Goal: Feedback & Contribution: Contribute content

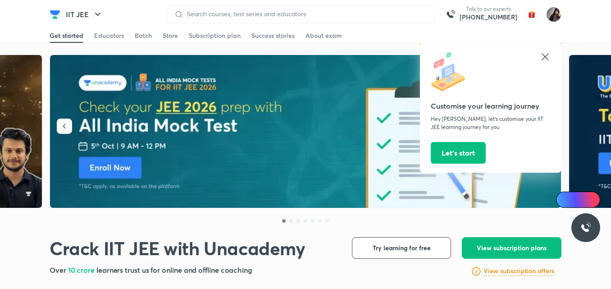
click at [545, 58] on icon at bounding box center [544, 56] width 7 height 7
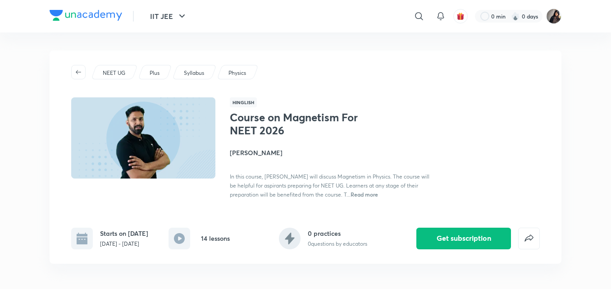
click at [288, 101] on div "Hinglish Course on Magnetism For NEET 2026 Anupam Upadhayay In this course, Anu…" at bounding box center [385, 147] width 310 height 101
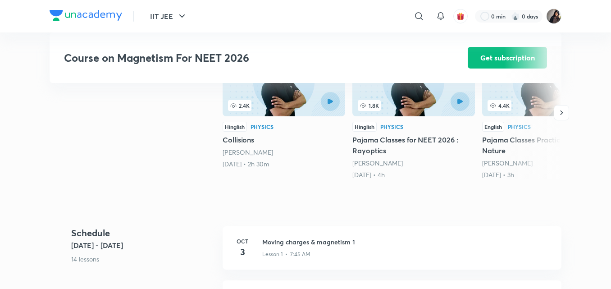
scroll to position [242, 0]
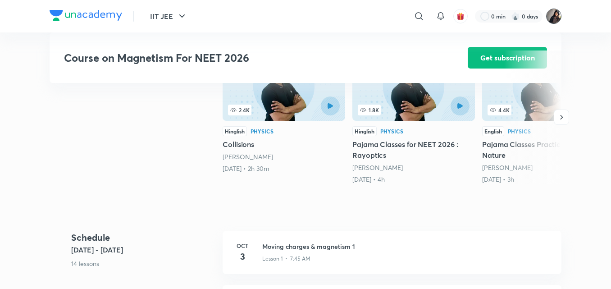
click at [553, 18] on img at bounding box center [553, 16] width 15 height 15
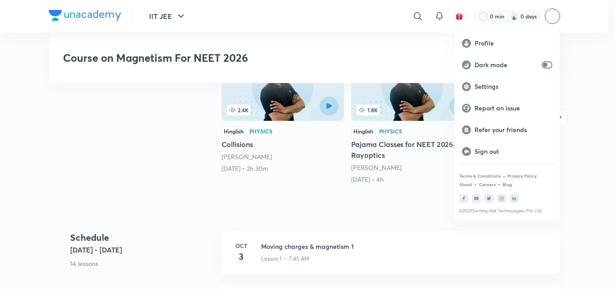
click at [296, 227] on div at bounding box center [307, 144] width 615 height 289
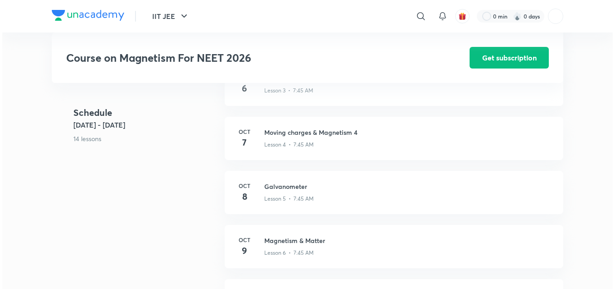
scroll to position [518, 0]
click at [181, 18] on icon "button" at bounding box center [182, 16] width 11 height 11
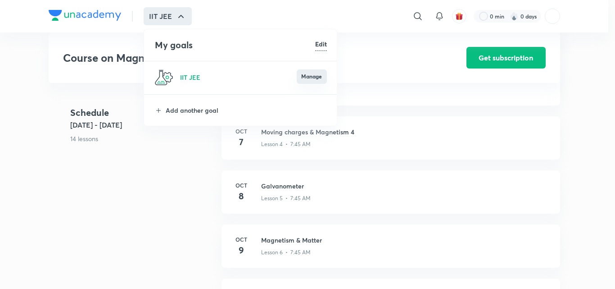
click at [316, 74] on button "Manage" at bounding box center [312, 76] width 30 height 14
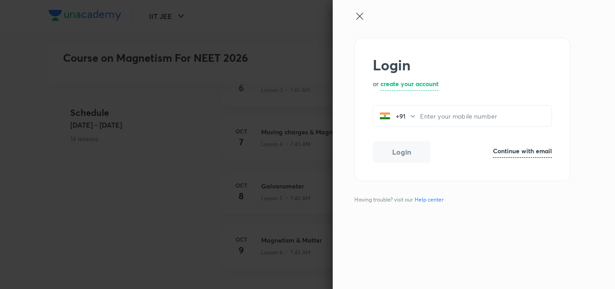
click at [361, 17] on icon at bounding box center [359, 16] width 7 height 7
click at [358, 12] on icon at bounding box center [359, 16] width 11 height 11
click at [358, 16] on icon at bounding box center [359, 16] width 11 height 11
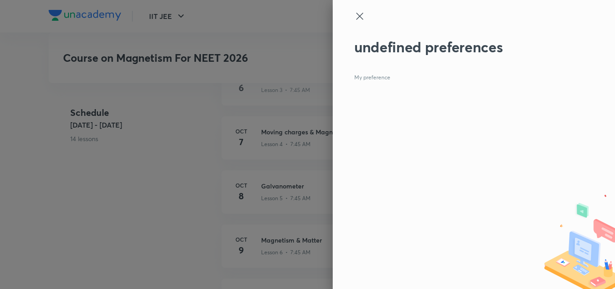
click at [266, 47] on div at bounding box center [307, 144] width 615 height 289
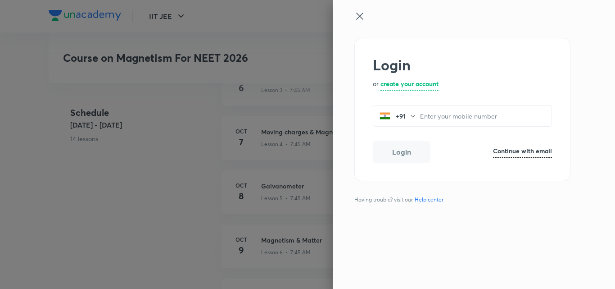
click at [266, 47] on div at bounding box center [307, 144] width 615 height 289
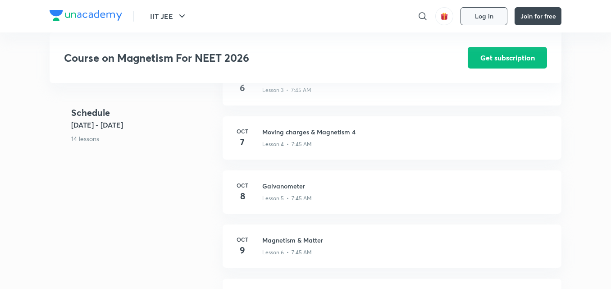
click at [481, 10] on button "Log in" at bounding box center [483, 16] width 47 height 18
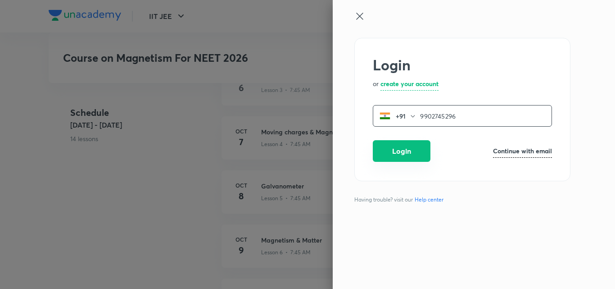
type input "9902745296"
click at [404, 157] on button "Login" at bounding box center [402, 151] width 58 height 22
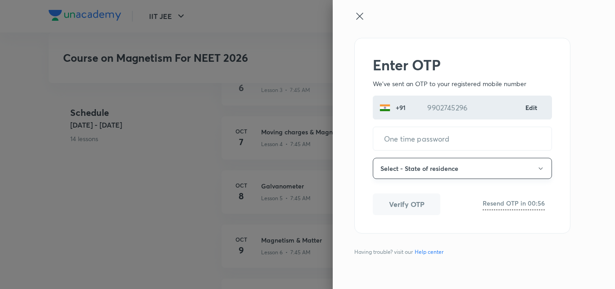
click at [410, 167] on button "Select - State of residence" at bounding box center [462, 168] width 179 height 21
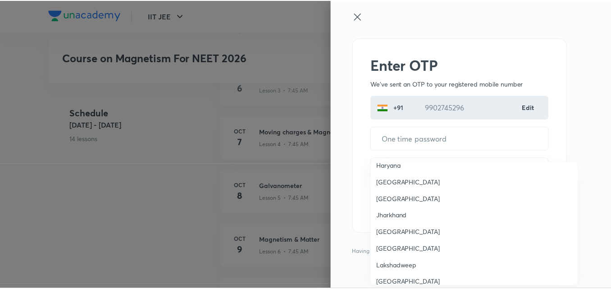
scroll to position [226, 0]
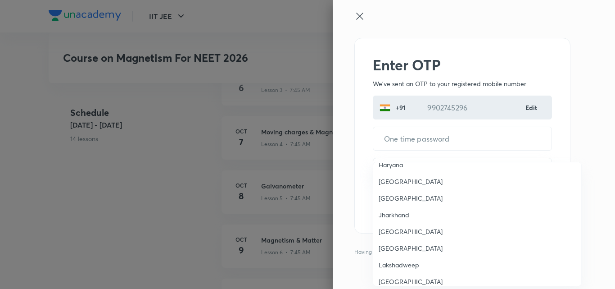
click at [402, 230] on span "Karnataka" at bounding box center [477, 231] width 197 height 9
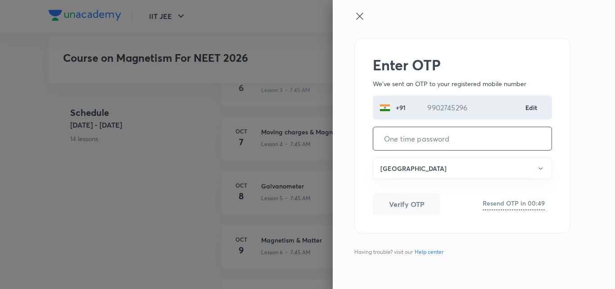
click at [428, 137] on input "tel" at bounding box center [462, 138] width 178 height 23
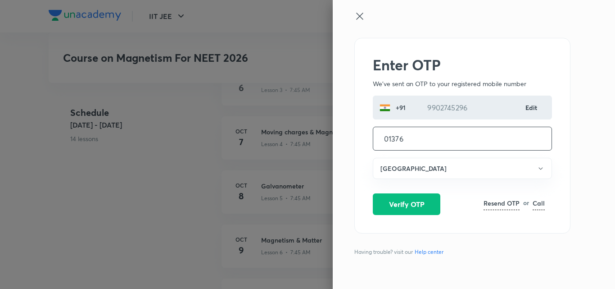
type input "013768"
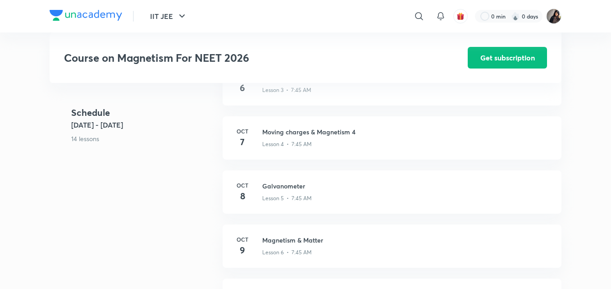
click at [300, 52] on h3 "Course on Magnetism For NEET 2026" at bounding box center [240, 57] width 353 height 13
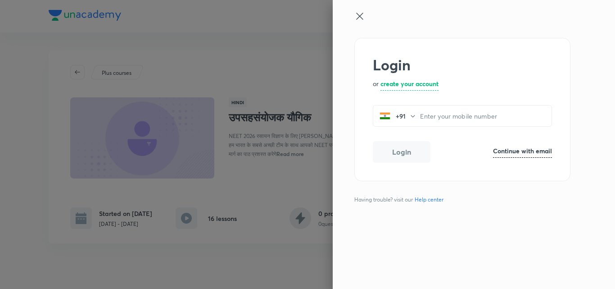
click at [362, 17] on icon at bounding box center [359, 16] width 11 height 11
click at [357, 18] on icon at bounding box center [359, 16] width 11 height 11
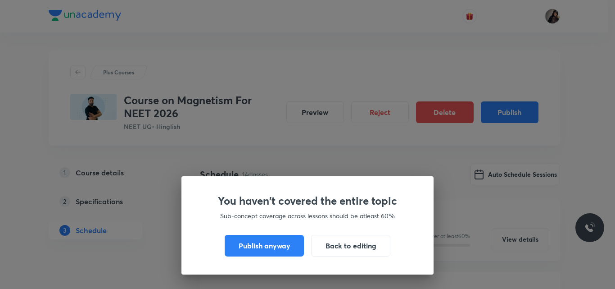
click at [253, 252] on button "Publish anyway" at bounding box center [264, 246] width 79 height 22
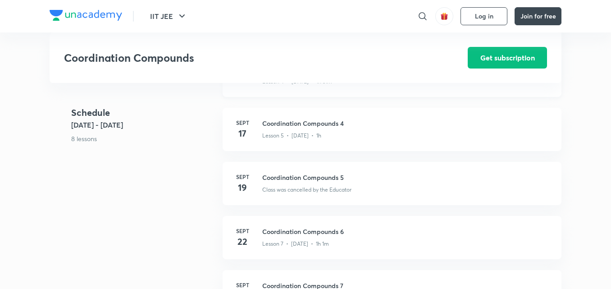
scroll to position [569, 0]
click at [292, 186] on p "Class was cancelled by the Educator" at bounding box center [306, 189] width 89 height 8
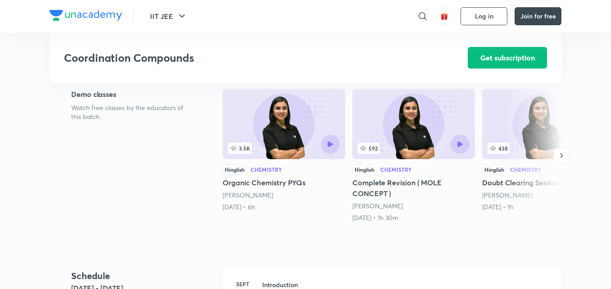
scroll to position [0, 0]
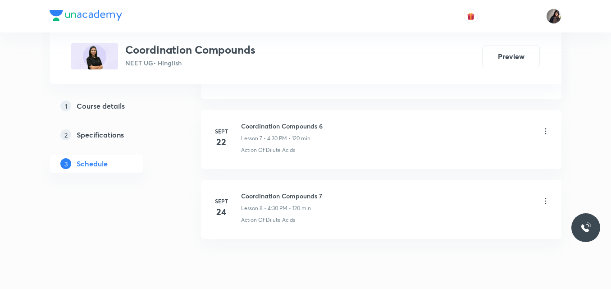
scroll to position [948, 0]
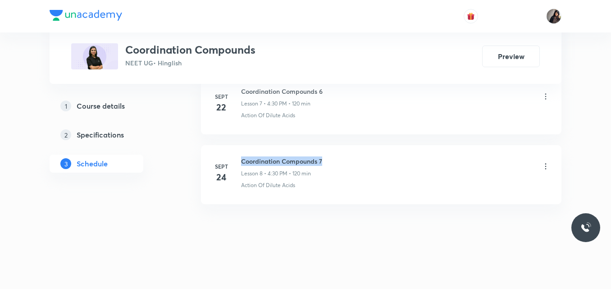
drag, startPoint x: 327, startPoint y: 156, endPoint x: 238, endPoint y: 151, distance: 88.4
click at [238, 151] on li "Sept 24 Coordination Compounds 7 Lesson 8 • 4:30 PM • 120 min Action Of Dilute …" at bounding box center [381, 174] width 360 height 59
copy h6 "Coordination Compounds 7"
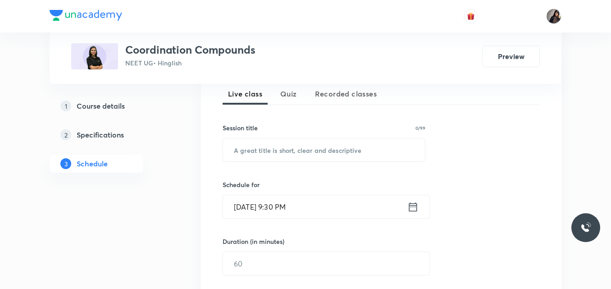
scroll to position [218, 0]
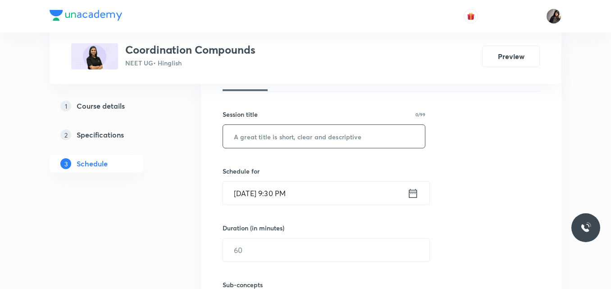
click at [239, 143] on input "text" at bounding box center [324, 136] width 202 height 23
paste input "Coordination Compounds 7"
type input "Coordination Compounds 8"
click at [251, 192] on input "Oct 2, 2025, 9:30 PM" at bounding box center [315, 193] width 184 height 23
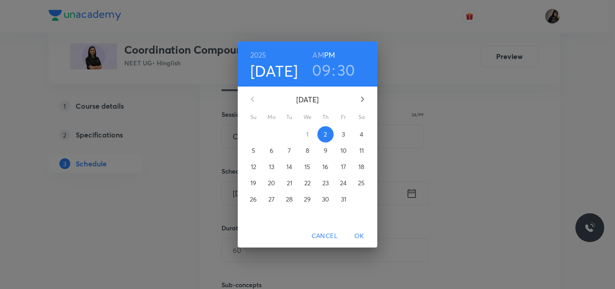
click at [342, 137] on p "3" at bounding box center [343, 134] width 3 height 9
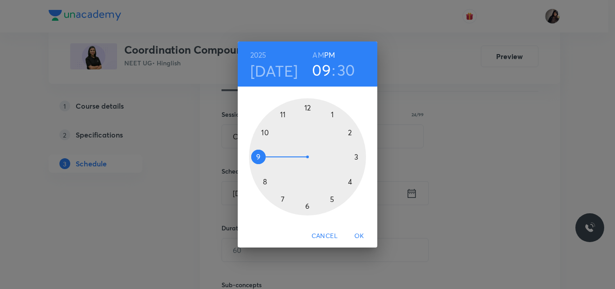
click at [352, 181] on div at bounding box center [307, 156] width 117 height 117
click at [359, 236] on span "OK" at bounding box center [360, 235] width 22 height 11
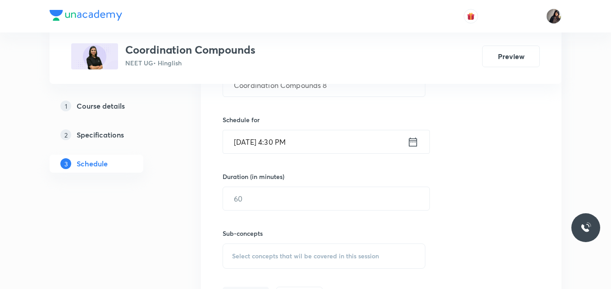
scroll to position [272, 0]
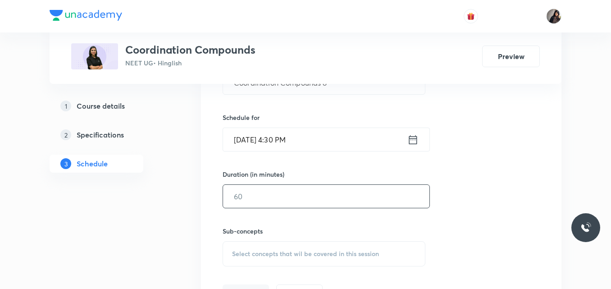
click at [268, 188] on input "text" at bounding box center [326, 196] width 206 height 23
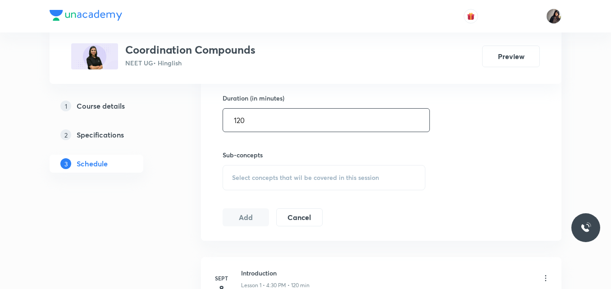
scroll to position [348, 0]
type input "120"
click at [239, 178] on span "Select concepts that wil be covered in this session" at bounding box center [305, 176] width 147 height 7
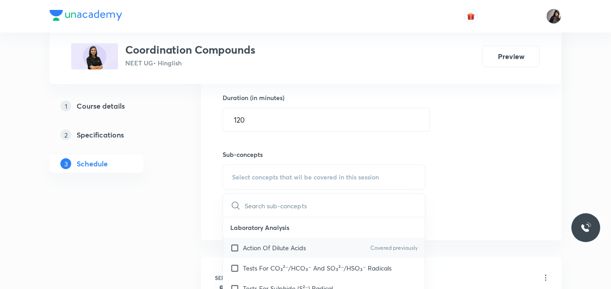
click at [275, 247] on p "Action Of Dilute Acids" at bounding box center [274, 247] width 63 height 9
checkbox input "true"
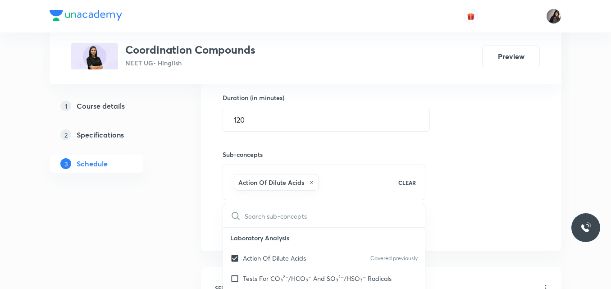
click at [458, 191] on div "Session 9 Live class Quiz Recorded classes Session title 24/99 Coordination Com…" at bounding box center [381, 77] width 317 height 318
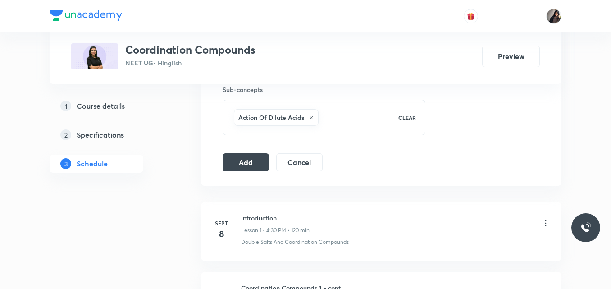
scroll to position [413, 0]
click at [245, 168] on button "Add" at bounding box center [246, 161] width 46 height 18
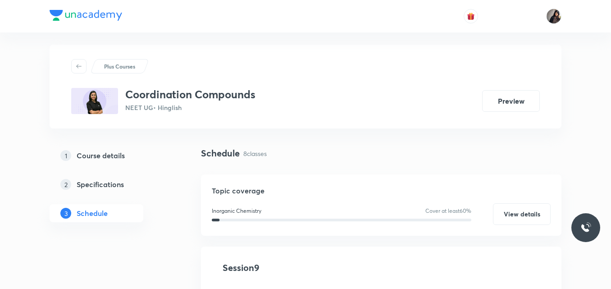
scroll to position [0, 0]
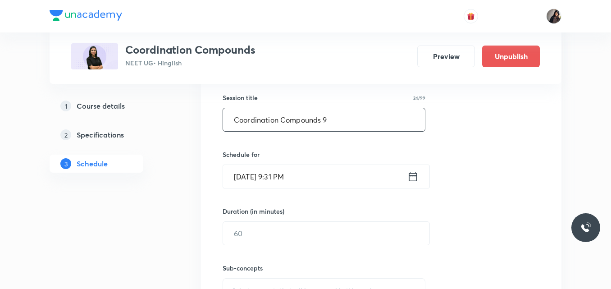
scroll to position [235, 0]
type input "Coordination Compounds 9"
click at [249, 179] on input "[DATE] 9:31 PM" at bounding box center [315, 175] width 184 height 23
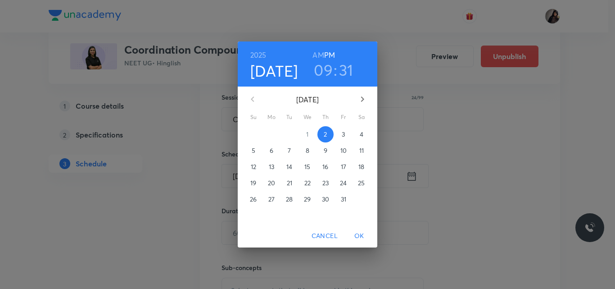
click at [268, 149] on span "6" at bounding box center [271, 150] width 16 height 9
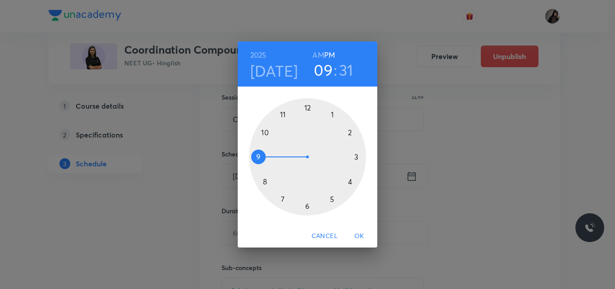
click at [351, 182] on div at bounding box center [307, 156] width 117 height 117
click at [308, 208] on div at bounding box center [307, 156] width 117 height 117
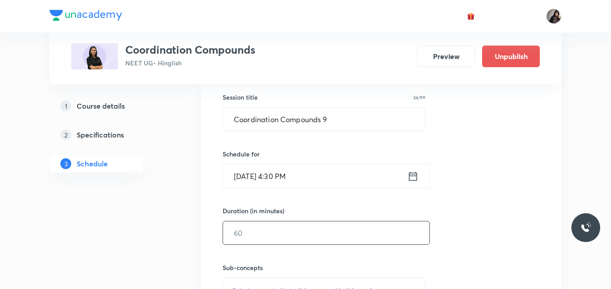
click at [254, 233] on input "text" at bounding box center [326, 232] width 206 height 23
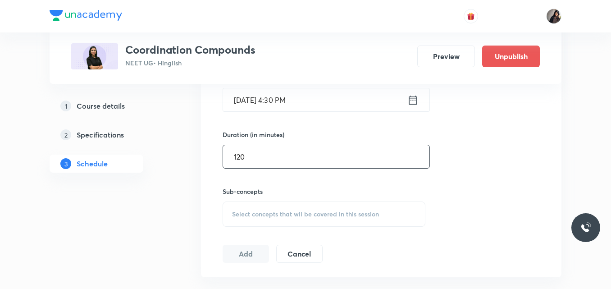
scroll to position [326, 0]
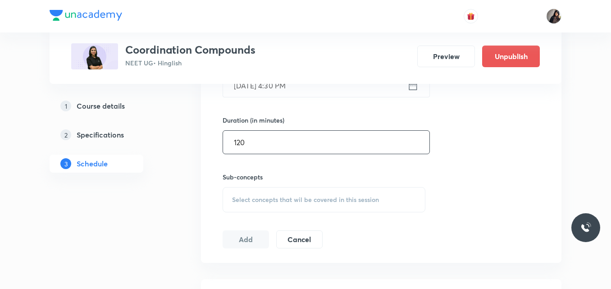
type input "120"
click at [253, 197] on span "Select concepts that wil be covered in this session" at bounding box center [305, 199] width 147 height 7
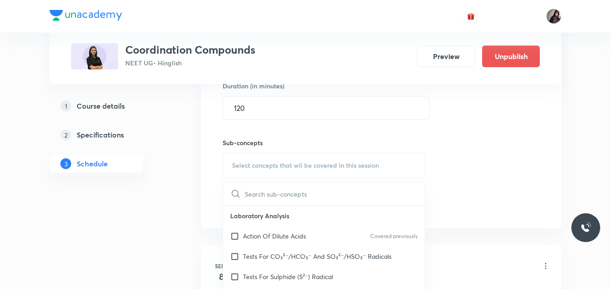
scroll to position [368, 0]
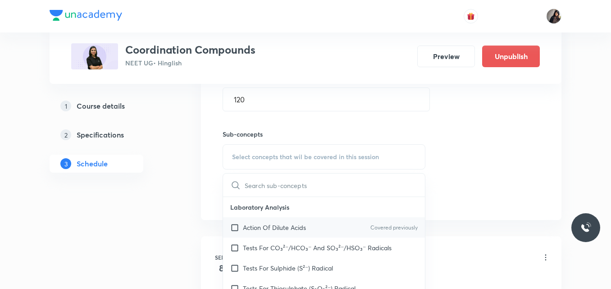
click at [274, 224] on p "Action Of Dilute Acids" at bounding box center [274, 227] width 63 height 9
checkbox input "true"
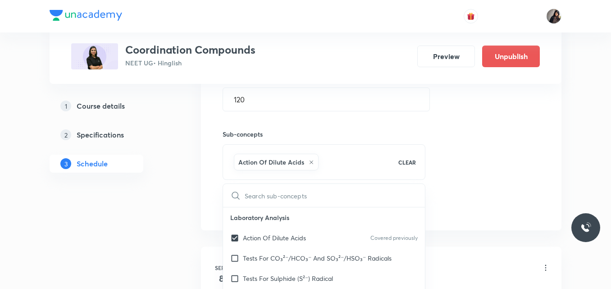
click at [472, 148] on div "Session 10 Live class Quiz Recorded classes Session title 24/99 Coordination Co…" at bounding box center [381, 57] width 317 height 318
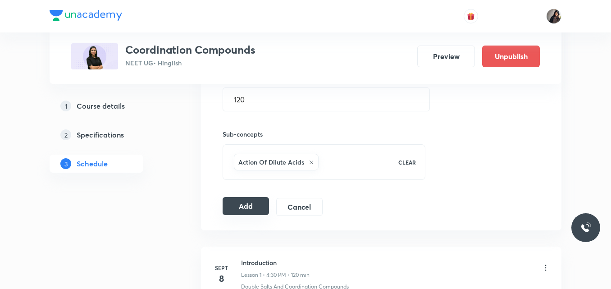
click at [253, 205] on button "Add" at bounding box center [246, 206] width 46 height 18
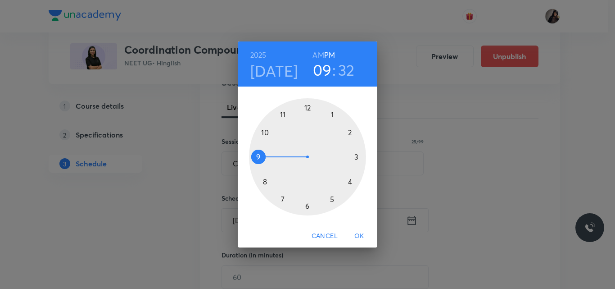
click at [350, 182] on div at bounding box center [307, 156] width 117 height 117
click at [306, 203] on div at bounding box center [307, 156] width 117 height 117
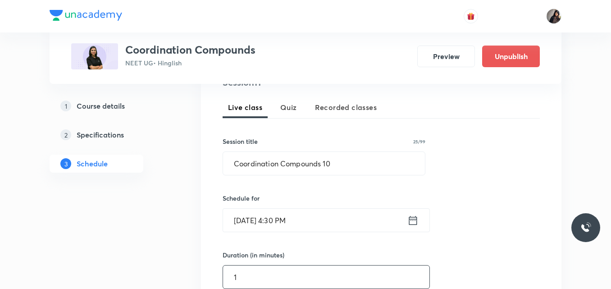
click at [253, 276] on input "1" at bounding box center [326, 276] width 206 height 23
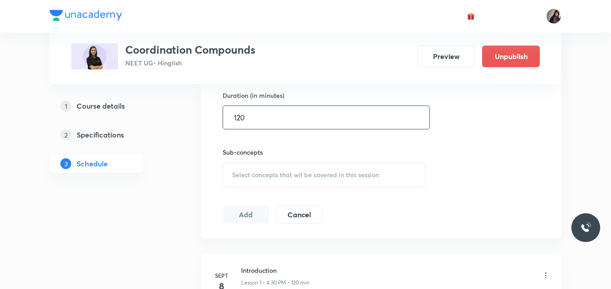
scroll to position [351, 0]
type input "120"
click at [280, 173] on span "Select concepts that wil be covered in this session" at bounding box center [305, 174] width 147 height 7
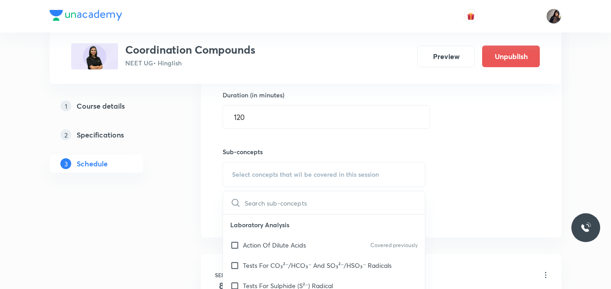
click at [272, 249] on p "Action Of Dilute Acids" at bounding box center [274, 244] width 63 height 9
checkbox input "true"
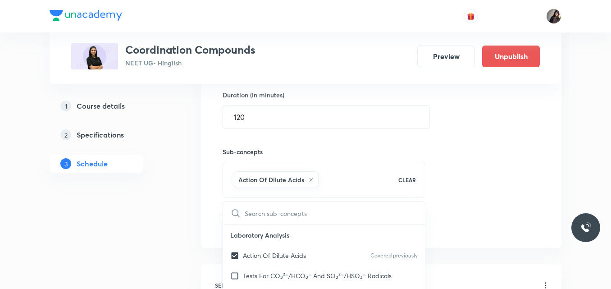
click at [413, 199] on div "Session 11 Live class Quiz Recorded classes Session title 25/99 Coordination Co…" at bounding box center [381, 75] width 317 height 318
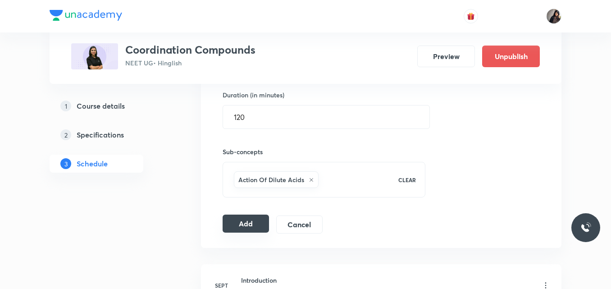
click at [240, 228] on button "Add" at bounding box center [246, 223] width 46 height 18
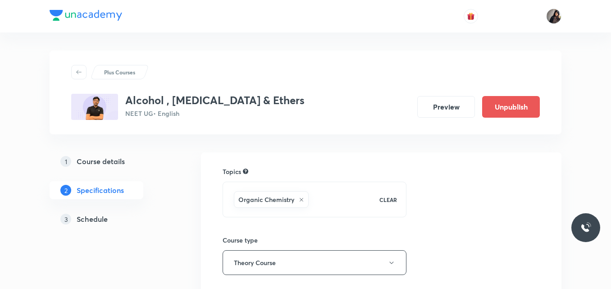
click at [322, 72] on div "Plus Courses" at bounding box center [305, 72] width 468 height 14
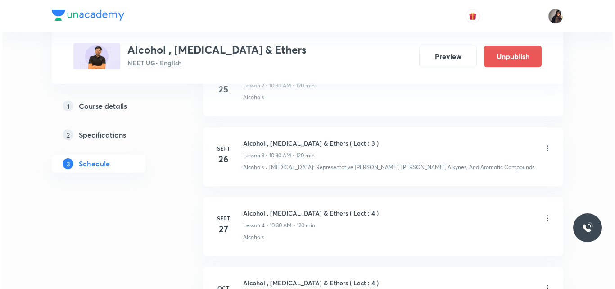
scroll to position [739, 0]
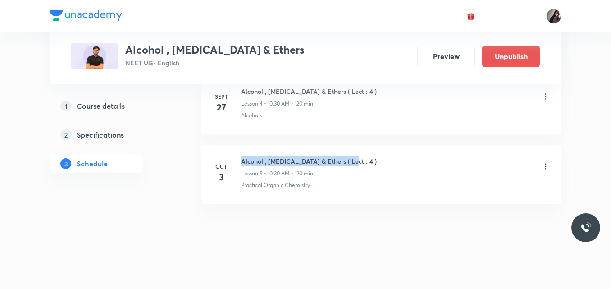
drag, startPoint x: 351, startPoint y: 159, endPoint x: 241, endPoint y: 161, distance: 110.8
click at [241, 161] on div "Oct 3 Alcohol , Phenol & Ethers ( Lect : 4 ) Lesson 5 • 10:30 AM • 120 min Prac…" at bounding box center [381, 172] width 338 height 33
copy h6 "Alcohol , [MEDICAL_DATA] & Ethers ( Lect : 4 )"
click at [545, 164] on icon at bounding box center [545, 166] width 9 height 9
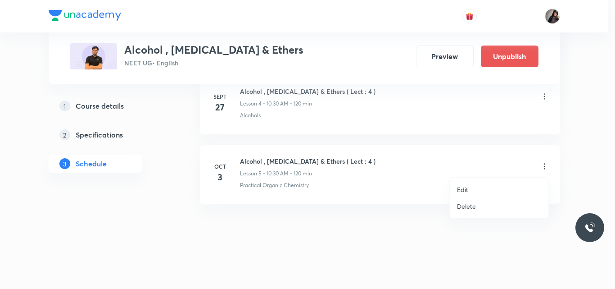
click at [463, 188] on p "Edit" at bounding box center [462, 189] width 11 height 9
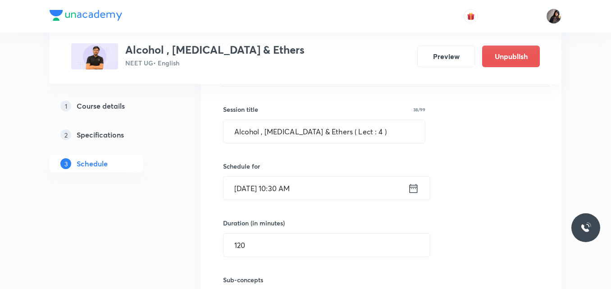
scroll to position [500, 0]
click at [348, 130] on input "Alcohol , [MEDICAL_DATA] & Ethers ( Lect : 4 )" at bounding box center [323, 131] width 201 height 23
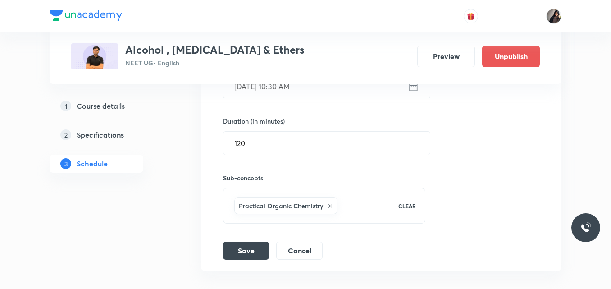
scroll to position [603, 0]
type input "Alcohol , [MEDICAL_DATA] & Ethers ( Lect : 5 )"
click at [257, 250] on button "Save" at bounding box center [246, 249] width 46 height 18
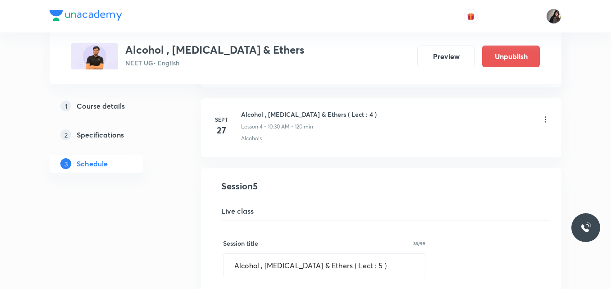
scroll to position [367, 0]
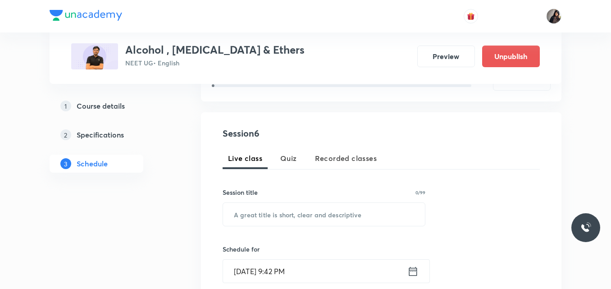
click at [267, 135] on h4 "Session 6" at bounding box center [305, 134] width 164 height 14
click at [262, 211] on input "text" at bounding box center [324, 214] width 202 height 23
paste input "Alcohol , [MEDICAL_DATA] & Ethers ( Lect : 4 )"
click at [349, 215] on input "Alcohol , [MEDICAL_DATA] & Ethers ( Lect : 4 )" at bounding box center [324, 214] width 202 height 23
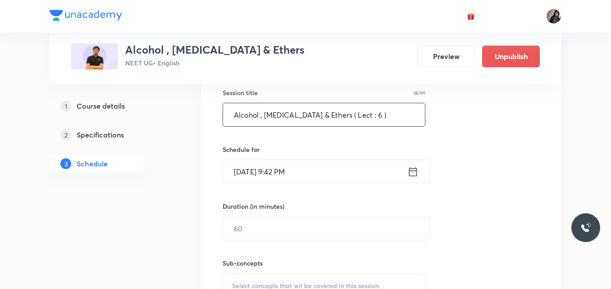
scroll to position [240, 0]
type input "Alcohol , [MEDICAL_DATA] & Ethers ( Lect : 6 )"
click at [251, 172] on input "[DATE] 9:42 PM" at bounding box center [315, 170] width 184 height 23
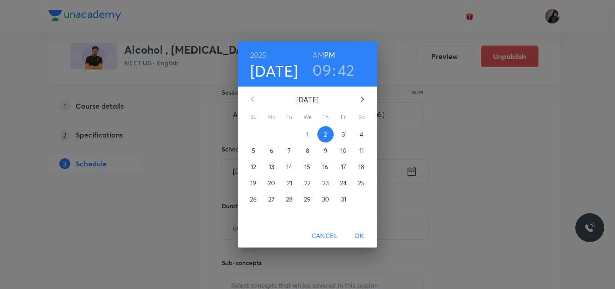
click at [358, 134] on span "4" at bounding box center [362, 134] width 16 height 9
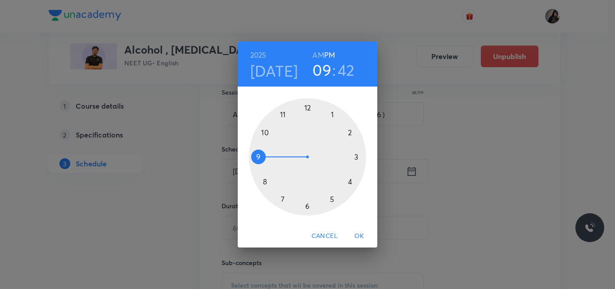
click at [266, 133] on div at bounding box center [307, 156] width 117 height 117
click at [309, 204] on div at bounding box center [307, 156] width 117 height 117
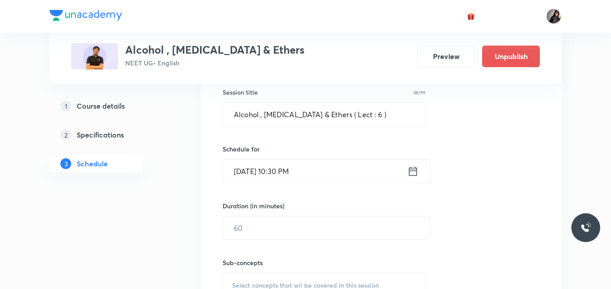
click at [301, 173] on input "Oct 4, 2025, 10:30 PM" at bounding box center [315, 170] width 184 height 23
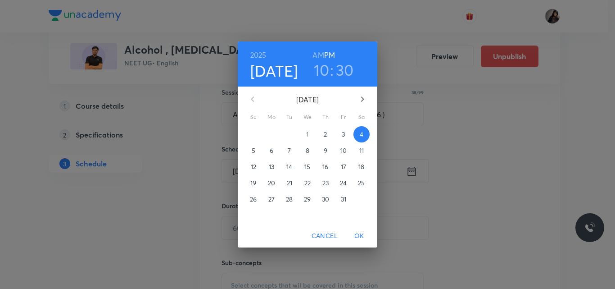
click at [318, 52] on h6 "AM" at bounding box center [318, 55] width 11 height 13
click at [356, 232] on span "OK" at bounding box center [360, 235] width 22 height 11
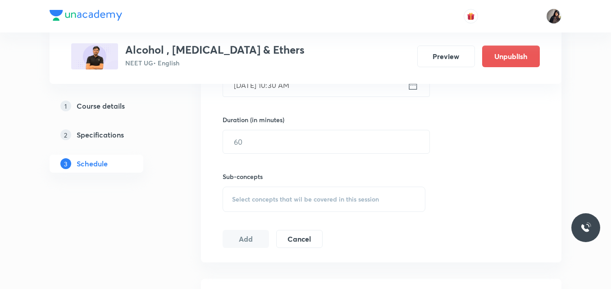
scroll to position [327, 0]
click at [289, 143] on input "text" at bounding box center [326, 141] width 206 height 23
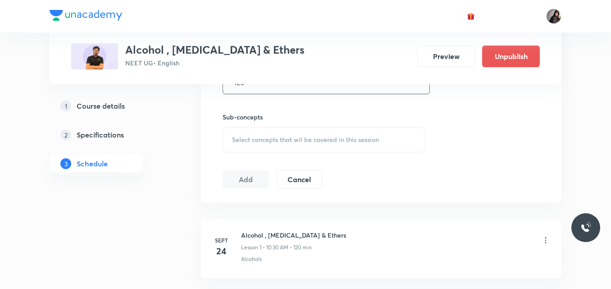
scroll to position [386, 0]
type input "120"
click at [278, 131] on div "Select concepts that wil be covered in this session" at bounding box center [324, 139] width 203 height 25
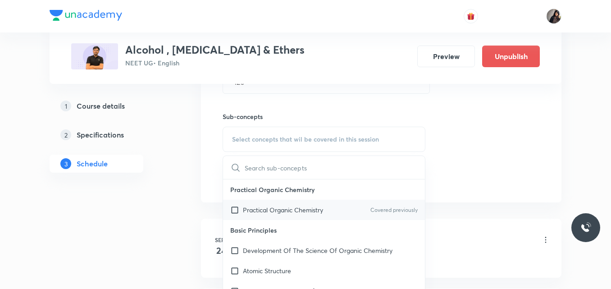
click at [289, 206] on p "Practical Organic Chemistry" at bounding box center [283, 209] width 80 height 9
checkbox input "true"
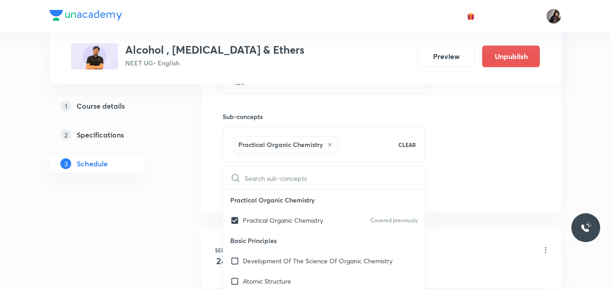
click at [480, 148] on div "Session 6 Live class Quiz Recorded classes Session title 38/99 Alcohol , Phenol…" at bounding box center [381, 40] width 317 height 318
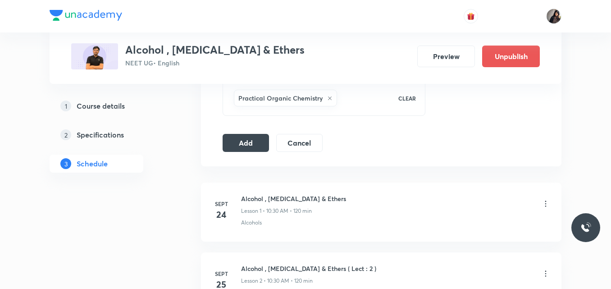
scroll to position [433, 0]
click at [256, 142] on button "Add" at bounding box center [246, 141] width 46 height 18
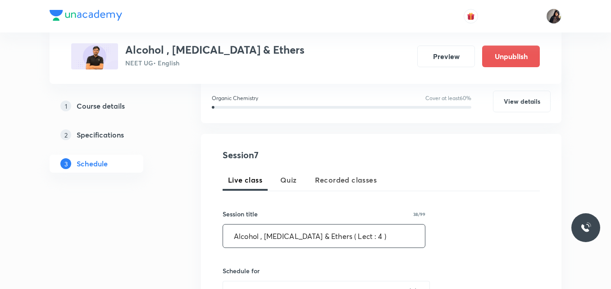
click at [347, 236] on input "Alcohol , [MEDICAL_DATA] & Ethers ( Lect : 4 )" at bounding box center [324, 235] width 202 height 23
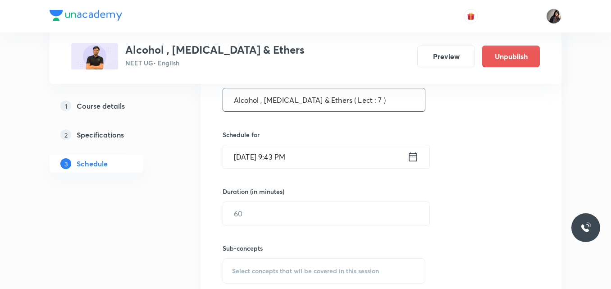
scroll to position [255, 0]
type input "Alcohol , [MEDICAL_DATA] & Ethers ( Lect : 7 )"
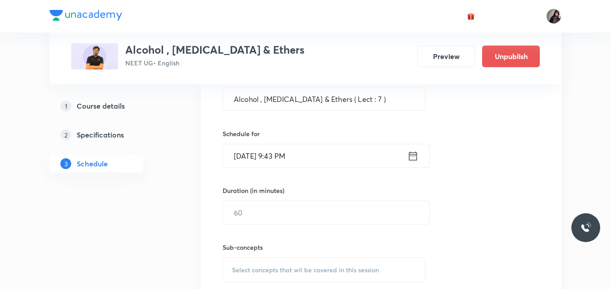
click at [252, 158] on input "Oct 2, 2025, 9:43 PM" at bounding box center [315, 155] width 184 height 23
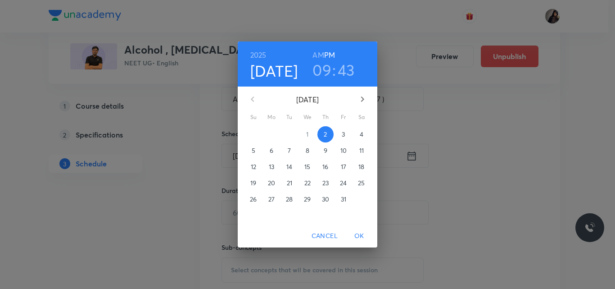
click at [273, 150] on p "6" at bounding box center [272, 150] width 4 height 9
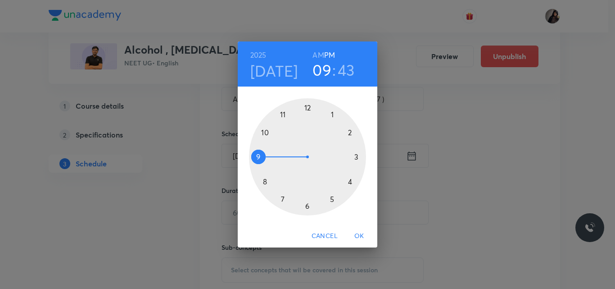
click at [317, 54] on h6 "AM" at bounding box center [318, 55] width 11 height 13
click at [266, 132] on div at bounding box center [307, 156] width 117 height 117
click at [305, 206] on div at bounding box center [307, 156] width 117 height 117
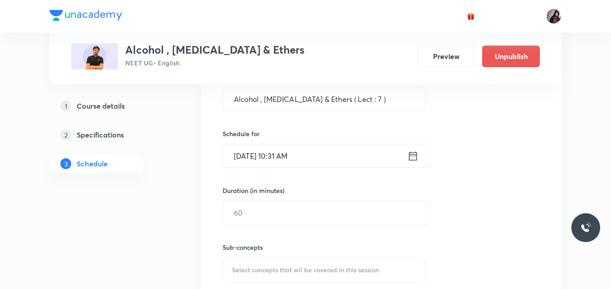
click at [288, 153] on input "Oct 6, 2025, 10:31 AM" at bounding box center [315, 155] width 184 height 23
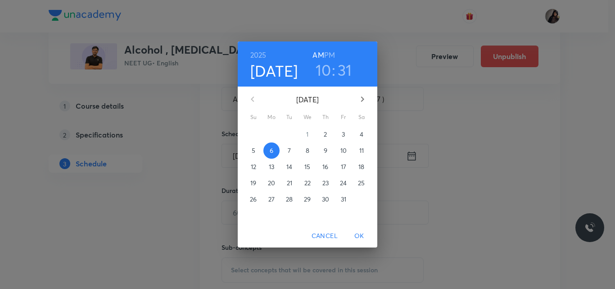
click at [343, 70] on h3 "31" at bounding box center [345, 69] width 14 height 19
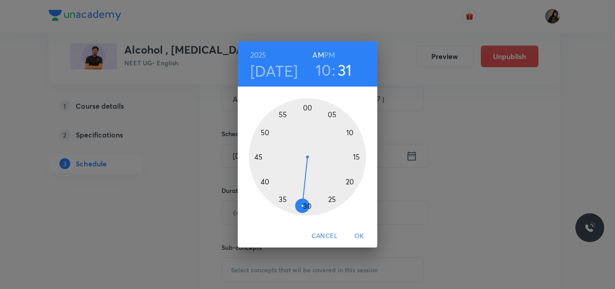
click at [308, 205] on div at bounding box center [307, 156] width 117 height 117
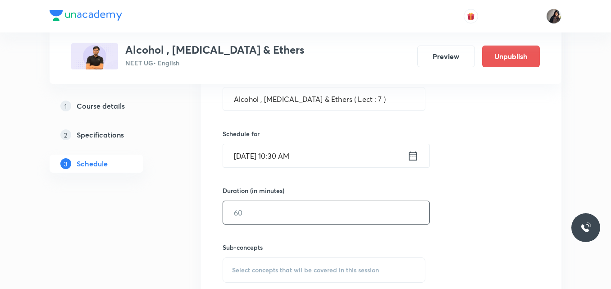
click at [279, 214] on input "text" at bounding box center [326, 212] width 206 height 23
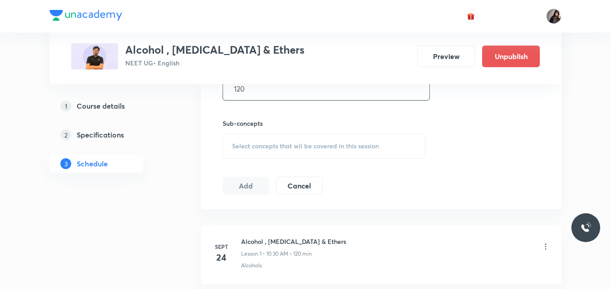
scroll to position [383, 0]
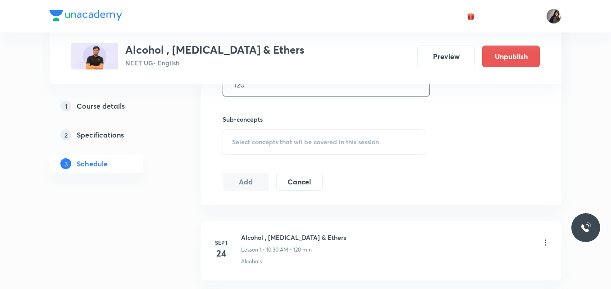
type input "120"
click at [273, 132] on div "Select concepts that wil be covered in this session" at bounding box center [324, 141] width 203 height 25
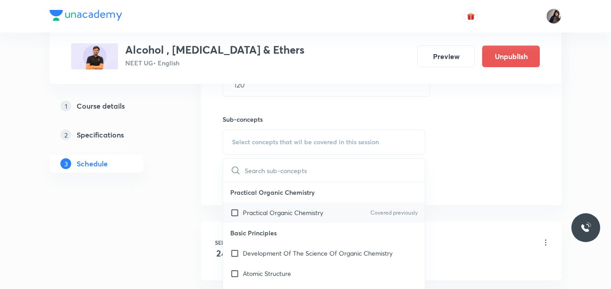
click at [276, 210] on p "Practical Organic Chemistry" at bounding box center [283, 212] width 80 height 9
checkbox input "true"
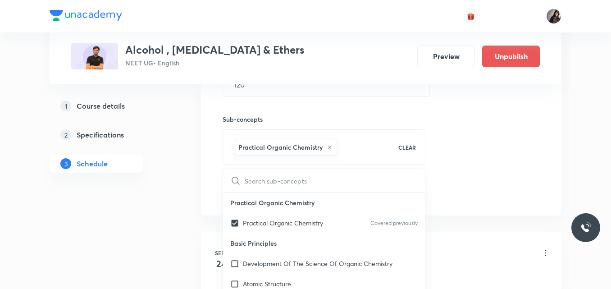
click at [449, 160] on div "Session 7 Live class Quiz Recorded classes Session title 38/99 Alcohol , Phenol…" at bounding box center [381, 42] width 317 height 318
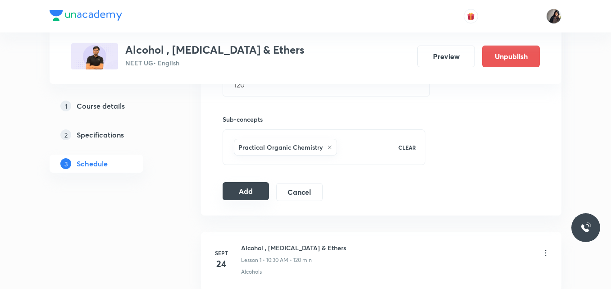
click at [237, 194] on button "Add" at bounding box center [246, 191] width 46 height 18
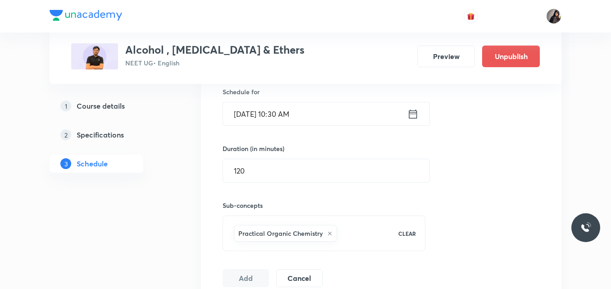
scroll to position [297, 0]
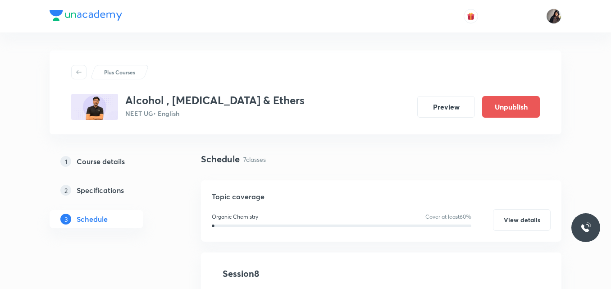
scroll to position [165, 0]
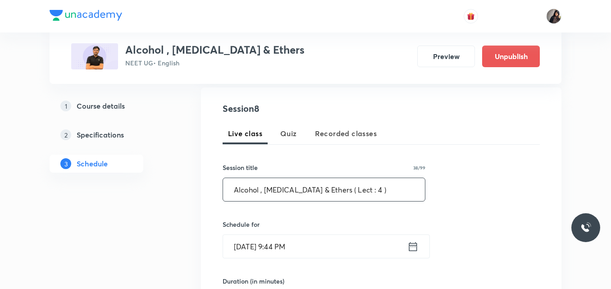
click at [348, 191] on input "Alcohol , [MEDICAL_DATA] & Ethers ( Lect : 4 )" at bounding box center [324, 189] width 202 height 23
type input "Alcohol , [MEDICAL_DATA] & Ethers ( Lect : 8 )"
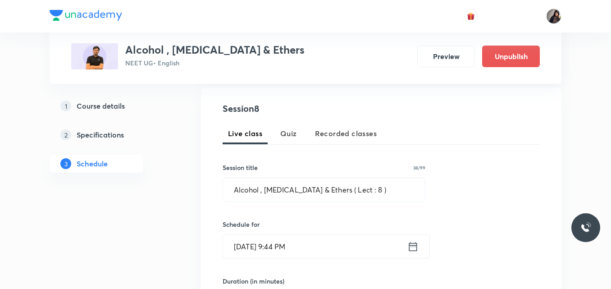
click at [249, 247] on input "[DATE] 9:44 PM" at bounding box center [315, 246] width 184 height 23
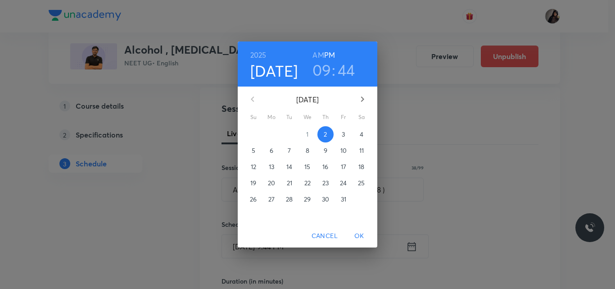
click at [289, 151] on p "7" at bounding box center [289, 150] width 3 height 9
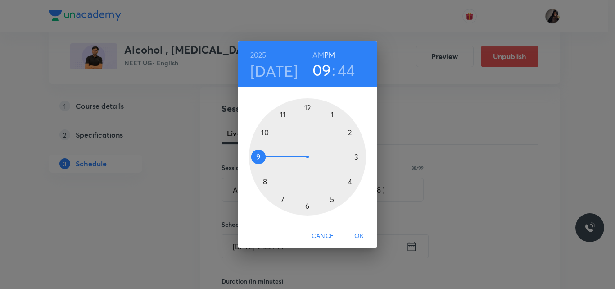
click at [316, 55] on h6 "AM" at bounding box center [318, 55] width 11 height 13
click at [266, 133] on div at bounding box center [307, 156] width 117 height 117
click at [309, 205] on div at bounding box center [307, 156] width 117 height 117
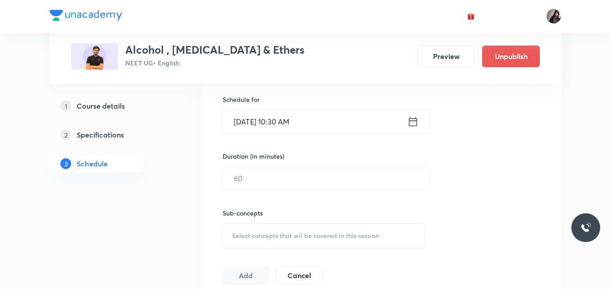
scroll to position [290, 0]
click at [260, 177] on input "text" at bounding box center [326, 177] width 206 height 23
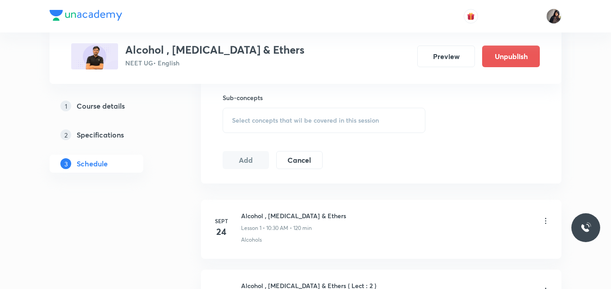
scroll to position [406, 0]
type input "120"
click at [261, 115] on span "Select concepts that wil be covered in this session" at bounding box center [305, 118] width 147 height 7
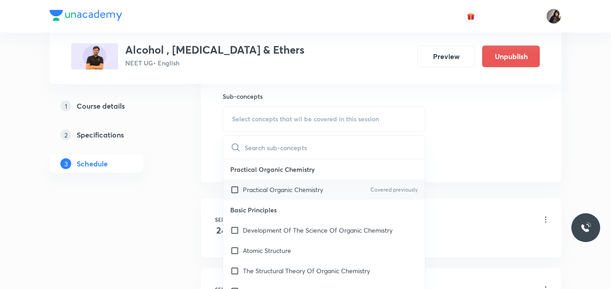
click at [272, 192] on p "Practical Organic Chemistry" at bounding box center [283, 189] width 80 height 9
checkbox input "true"
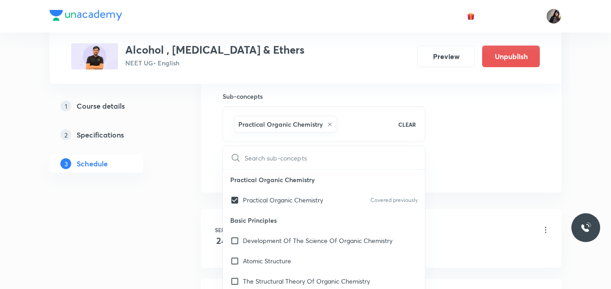
click at [443, 157] on div "Session 8 Live class Quiz Recorded classes Session title 38/99 Alcohol , Phenol…" at bounding box center [381, 19] width 317 height 318
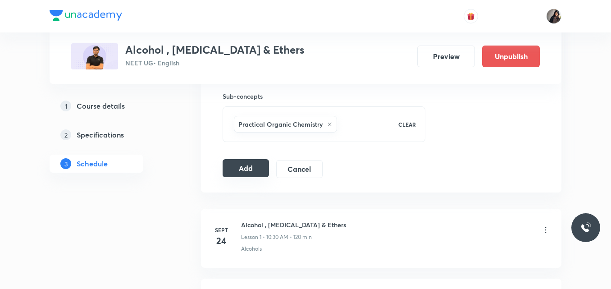
click at [265, 167] on button "Add" at bounding box center [246, 168] width 46 height 18
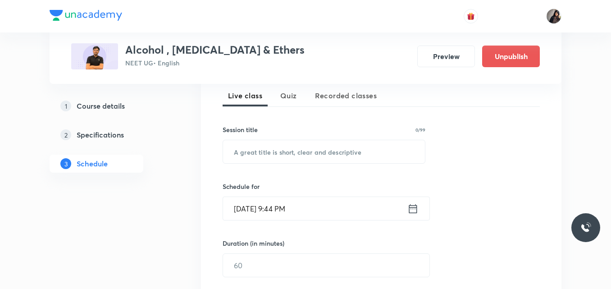
scroll to position [209, 0]
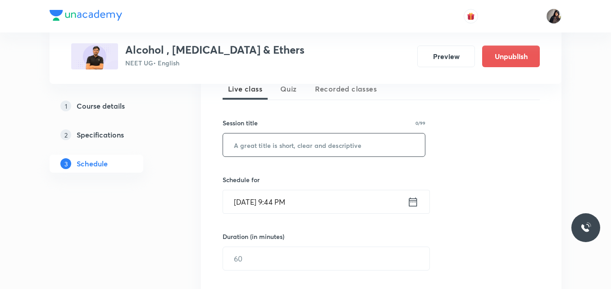
click at [314, 151] on input "text" at bounding box center [324, 144] width 202 height 23
paste input "Alcohol , [MEDICAL_DATA] & Ethers ( Lect : 4 )"
click at [347, 146] on input "Alcohol , [MEDICAL_DATA] & Ethers ( Lect : 4 )" at bounding box center [324, 144] width 202 height 23
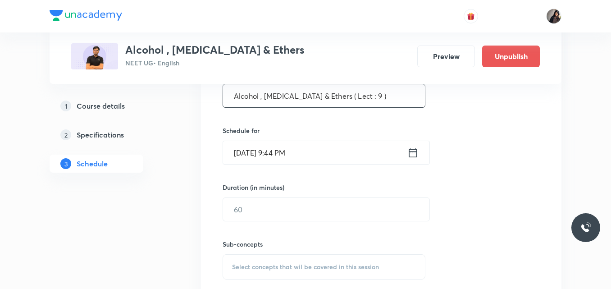
scroll to position [259, 0]
type input "Alcohol , [MEDICAL_DATA] & Ethers ( Lect : 9 )"
click at [251, 153] on input "[DATE] 9:44 PM" at bounding box center [315, 152] width 184 height 23
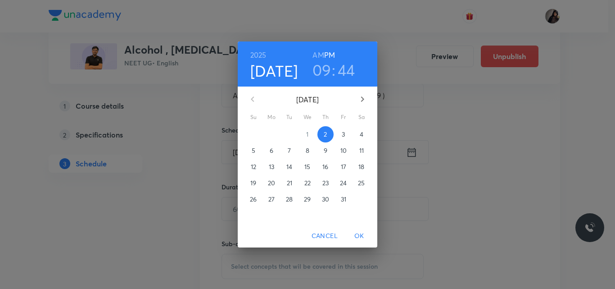
click at [307, 152] on p "8" at bounding box center [308, 150] width 4 height 9
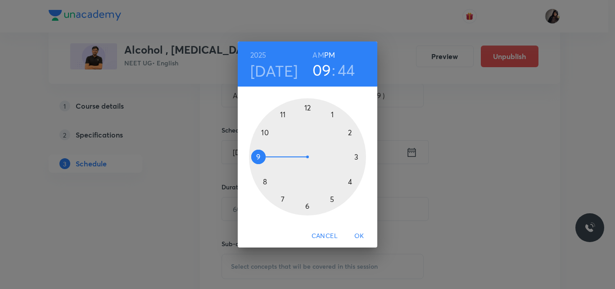
click at [317, 55] on h6 "AM" at bounding box center [318, 55] width 11 height 13
click at [267, 135] on div at bounding box center [307, 156] width 117 height 117
click at [308, 203] on div at bounding box center [307, 156] width 117 height 117
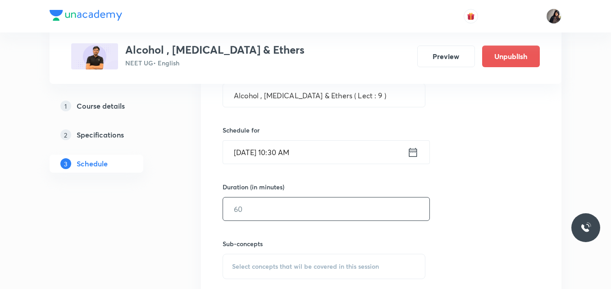
click at [282, 205] on input "text" at bounding box center [326, 208] width 206 height 23
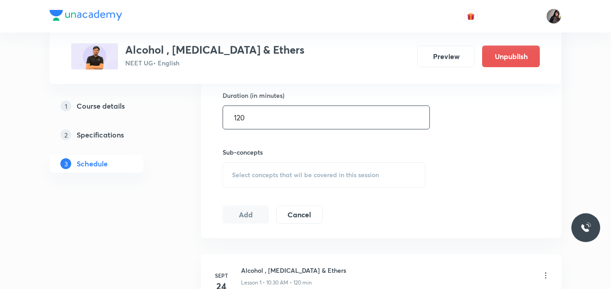
scroll to position [371, 0]
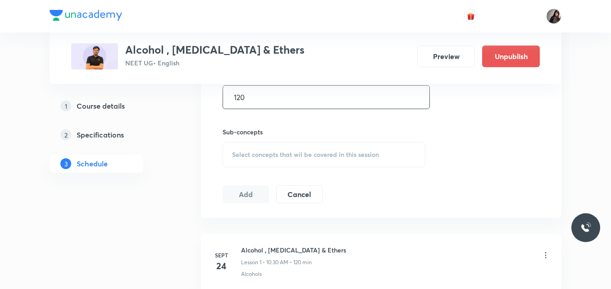
type input "120"
click at [263, 151] on span "Select concepts that wil be covered in this session" at bounding box center [305, 154] width 147 height 7
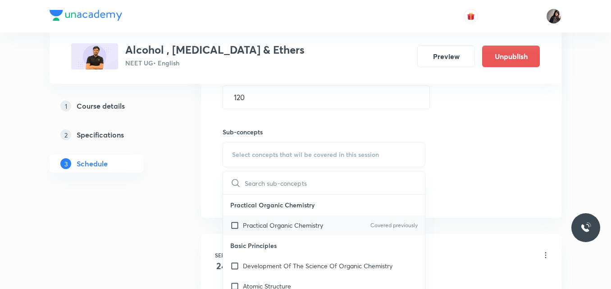
click at [264, 224] on p "Practical Organic Chemistry" at bounding box center [283, 224] width 80 height 9
checkbox input "true"
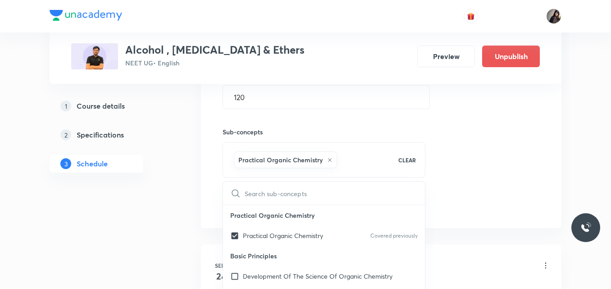
click at [463, 188] on div "Session 9 Live class Quiz Recorded classes Session title 38/99 Alcohol , [MEDIC…" at bounding box center [381, 55] width 317 height 318
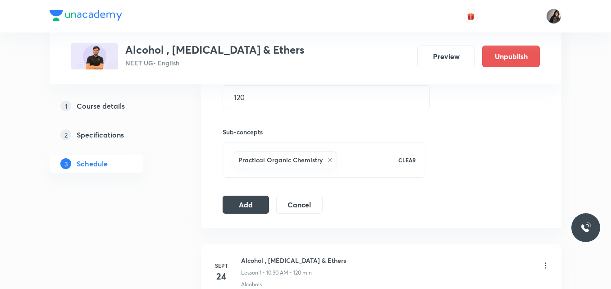
scroll to position [416, 0]
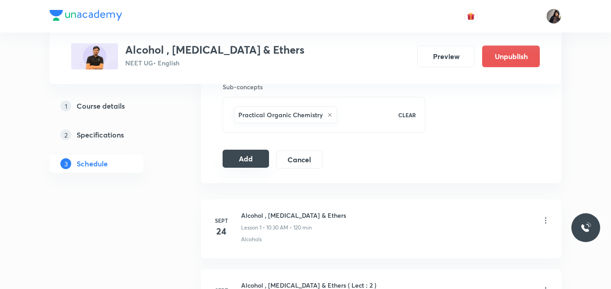
click at [254, 160] on button "Add" at bounding box center [246, 159] width 46 height 18
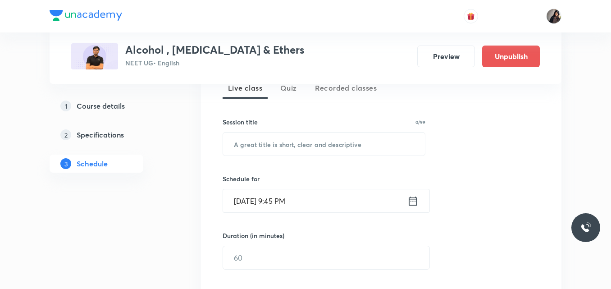
scroll to position [209, 0]
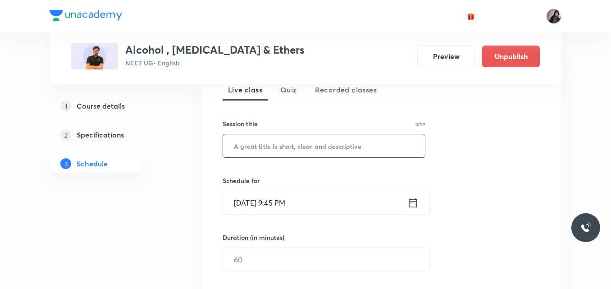
click at [323, 152] on input "text" at bounding box center [324, 145] width 202 height 23
paste input "Alcohol , [MEDICAL_DATA] & Ethers ( Lect : 4 )"
click at [350, 146] on input "Alcohol , [MEDICAL_DATA] & Ethers ( Lect : 4 )" at bounding box center [324, 145] width 202 height 23
click at [347, 145] on input "Alcohol , [MEDICAL_DATA] & Ethers ( Lect : 4 )" at bounding box center [324, 145] width 202 height 23
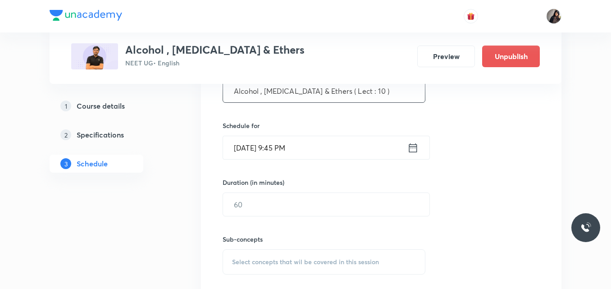
scroll to position [264, 0]
type input "Alcohol , [MEDICAL_DATA] & Ethers ( Lect : 10 )"
click at [250, 149] on input "[DATE] 9:45 PM" at bounding box center [315, 147] width 184 height 23
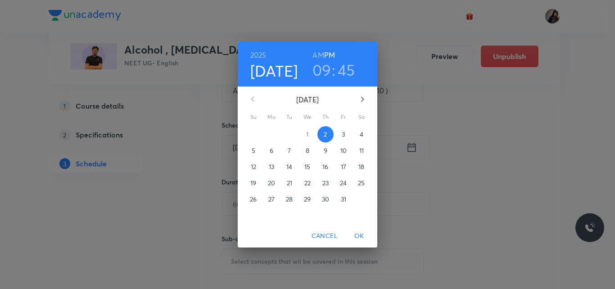
click at [327, 150] on p "9" at bounding box center [326, 150] width 4 height 9
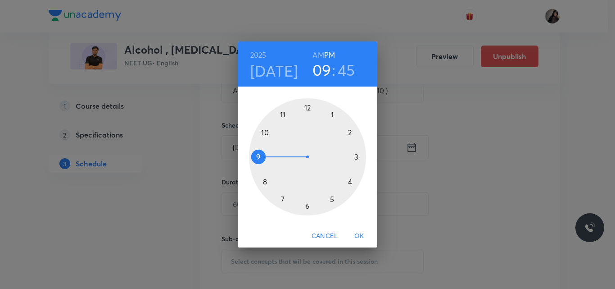
click at [265, 135] on div at bounding box center [307, 156] width 117 height 117
click at [309, 207] on div at bounding box center [307, 156] width 117 height 117
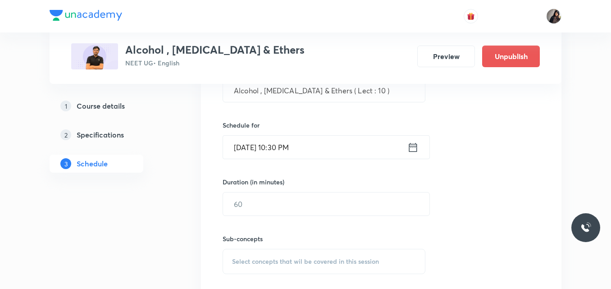
click at [297, 150] on input "[DATE] 10:30 PM" at bounding box center [315, 147] width 184 height 23
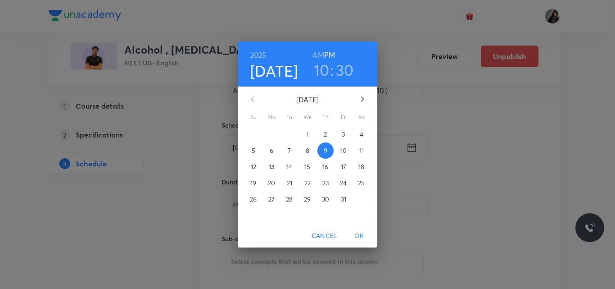
click at [318, 54] on h6 "AM" at bounding box center [318, 55] width 11 height 13
click at [361, 234] on span "OK" at bounding box center [360, 235] width 22 height 11
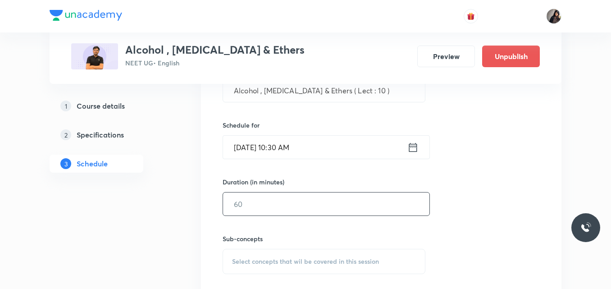
click at [272, 208] on input "text" at bounding box center [326, 203] width 206 height 23
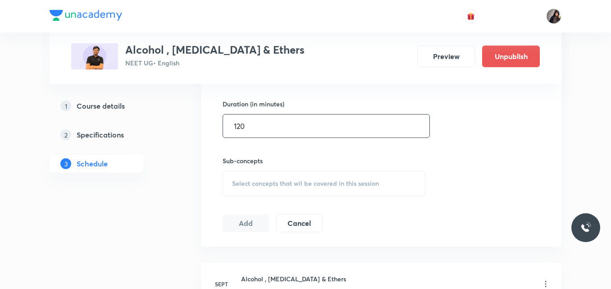
scroll to position [342, 0]
type input "120"
click at [250, 181] on span "Select concepts that wil be covered in this session" at bounding box center [305, 182] width 147 height 7
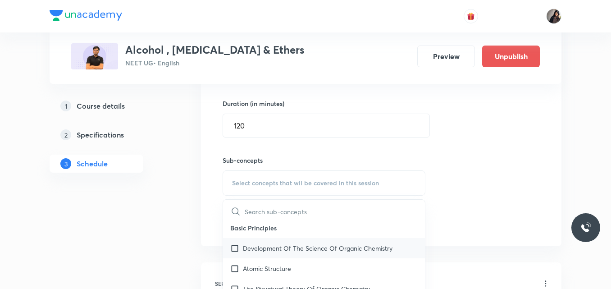
scroll to position [0, 0]
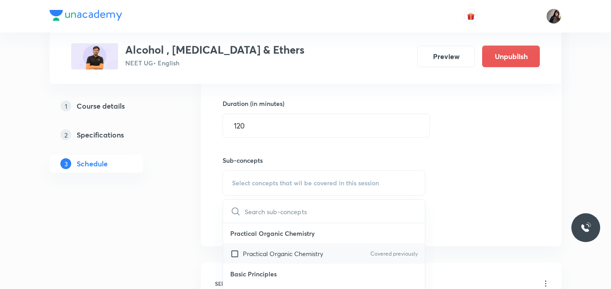
click at [287, 254] on p "Practical Organic Chemistry" at bounding box center [283, 253] width 80 height 9
checkbox input "true"
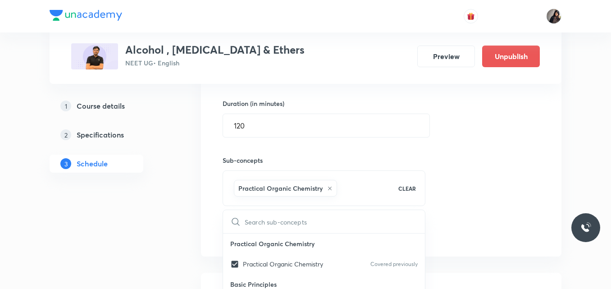
click at [480, 214] on div "Session 10 Live class Quiz Recorded classes Session title 39/99 Alcohol , Pheno…" at bounding box center [381, 83] width 317 height 318
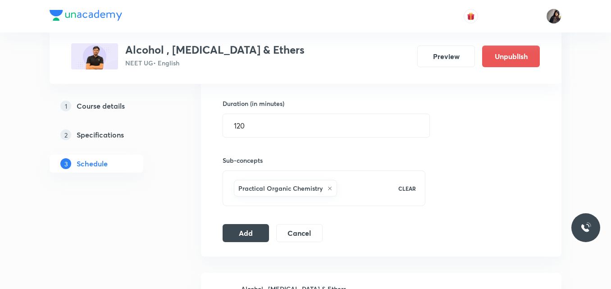
scroll to position [397, 0]
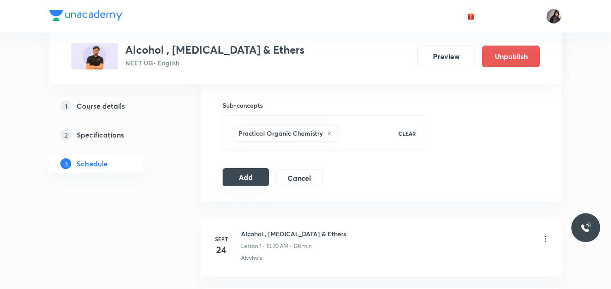
click at [241, 178] on button "Add" at bounding box center [246, 177] width 46 height 18
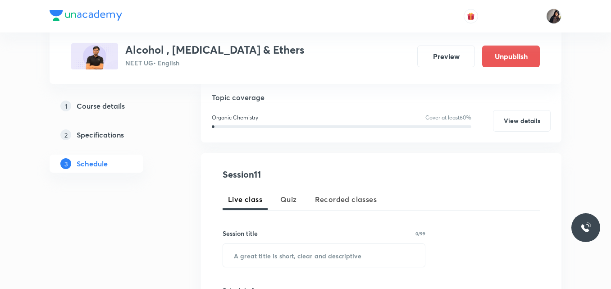
scroll to position [148, 0]
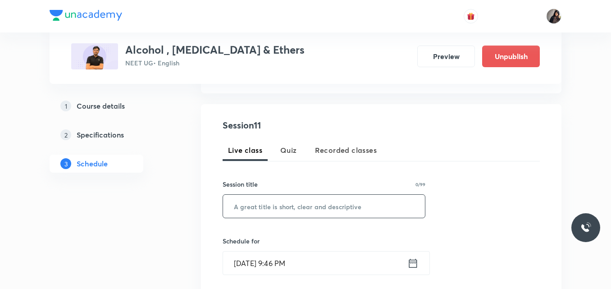
click at [315, 209] on input "text" at bounding box center [324, 206] width 202 height 23
paste input "Alcohol , [MEDICAL_DATA] & Ethers ( Lect : 4 )"
click at [347, 206] on input "Alcohol , [MEDICAL_DATA] & Ethers ( Lect : 4 )" at bounding box center [324, 206] width 202 height 23
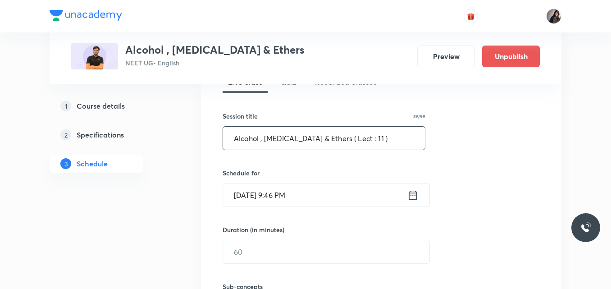
scroll to position [218, 0]
type input "Alcohol , [MEDICAL_DATA] & Ethers ( Lect : 11 )"
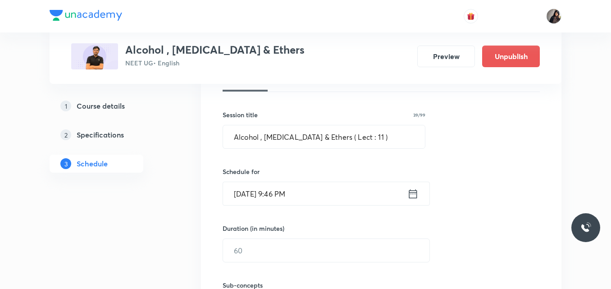
click at [251, 196] on input "Oct 2, 2025, 9:46 PM" at bounding box center [315, 193] width 184 height 23
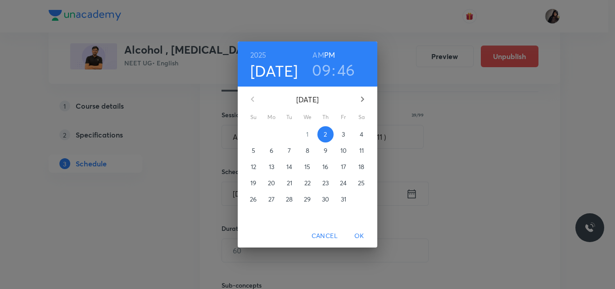
click at [341, 151] on p "10" at bounding box center [344, 150] width 6 height 9
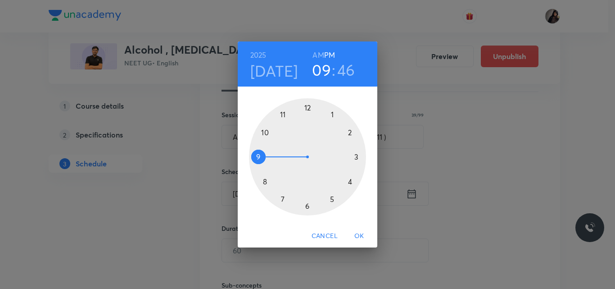
click at [266, 133] on div at bounding box center [307, 156] width 117 height 117
click at [318, 53] on h6 "AM" at bounding box center [318, 55] width 11 height 13
click at [310, 206] on div at bounding box center [307, 156] width 117 height 117
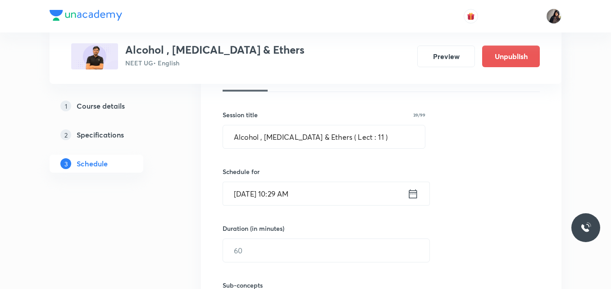
click at [293, 194] on input "Oct 10, 2025, 10:29 AM" at bounding box center [315, 193] width 184 height 23
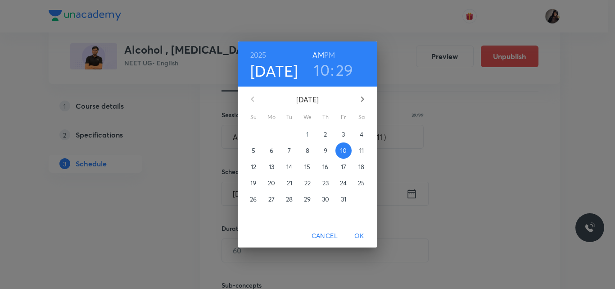
click at [339, 67] on h3 "29" at bounding box center [345, 69] width 18 height 19
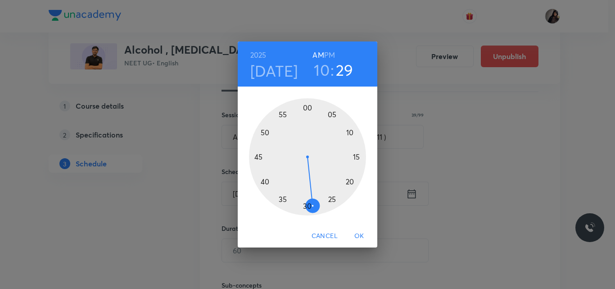
click at [309, 207] on div at bounding box center [307, 156] width 117 height 117
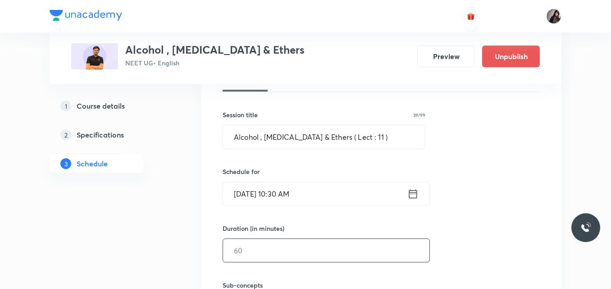
click at [255, 247] on input "text" at bounding box center [326, 250] width 206 height 23
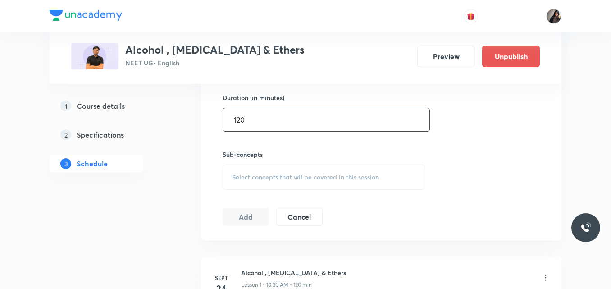
scroll to position [364, 0]
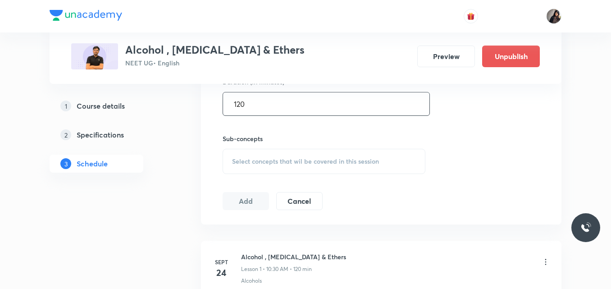
type input "120"
click at [262, 169] on div "Select concepts that wil be covered in this session" at bounding box center [324, 161] width 203 height 25
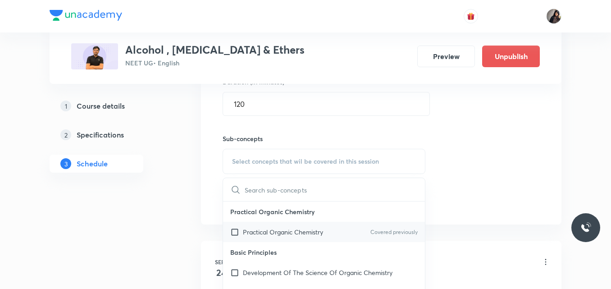
click at [257, 237] on div "Practical Organic Chemistry Covered previously" at bounding box center [324, 232] width 202 height 20
checkbox input "true"
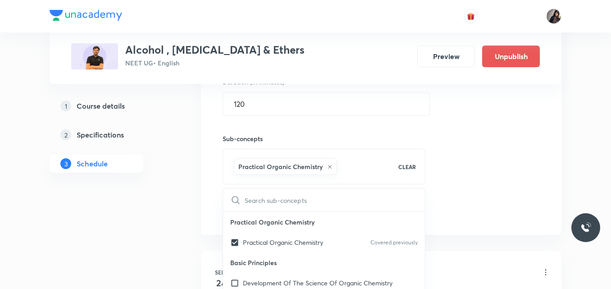
click at [492, 198] on div "Session 11 Live class Quiz Recorded classes Session title 39/99 Alcohol , Pheno…" at bounding box center [381, 62] width 317 height 318
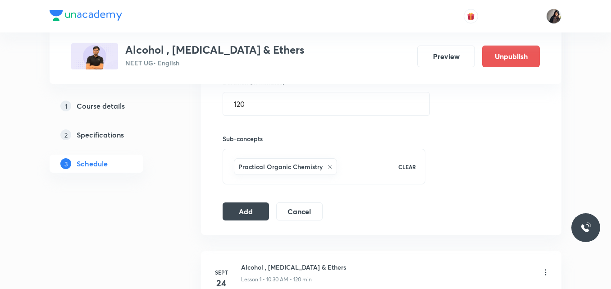
scroll to position [427, 0]
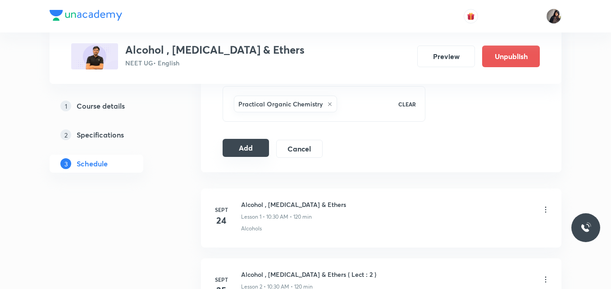
click at [254, 150] on button "Add" at bounding box center [246, 148] width 46 height 18
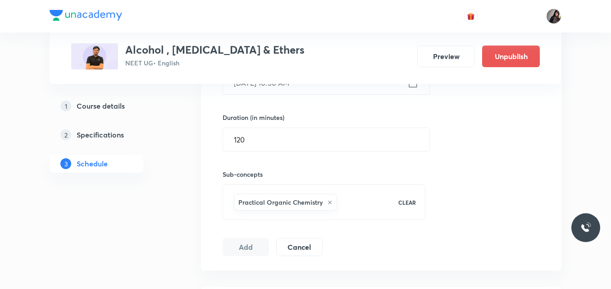
scroll to position [332, 0]
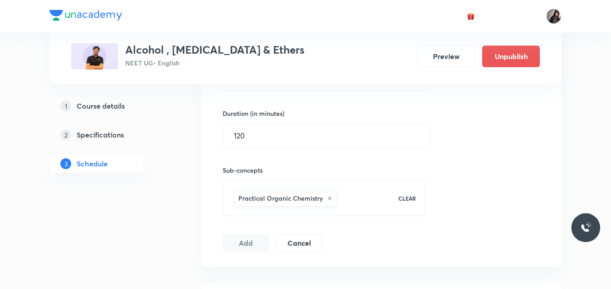
click at [439, 188] on div "Session 11 Live class Quiz Recorded classes Session title 39/99 Alcohol , Pheno…" at bounding box center [381, 93] width 317 height 318
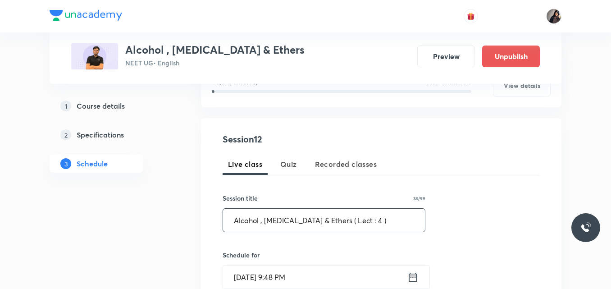
click at [349, 221] on input "Alcohol , [MEDICAL_DATA] & Ethers ( Lect : 4 )" at bounding box center [324, 220] width 202 height 23
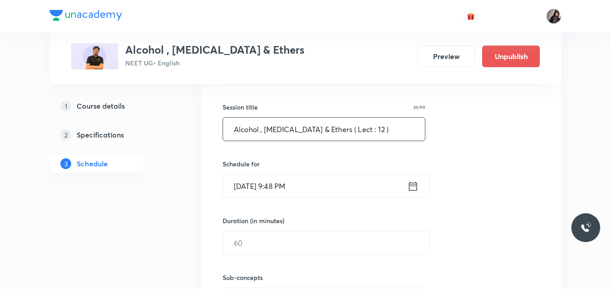
scroll to position [227, 0]
type input "Alcohol , [MEDICAL_DATA] & Ethers ( Lect : 12 )"
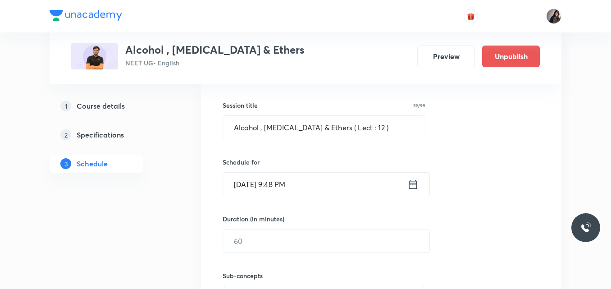
click at [255, 185] on input "[DATE] 9:48 PM" at bounding box center [315, 184] width 184 height 23
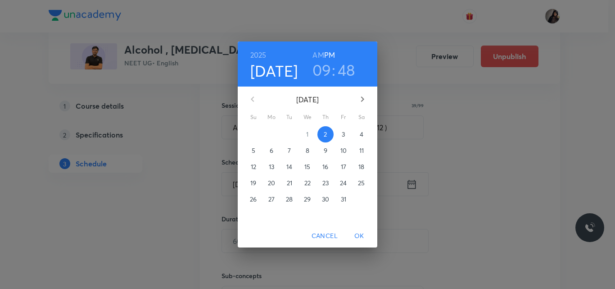
click at [417, 158] on div "[DATE] 09 : 48 AM PM [DATE] Su Mo Tu We Th Fr Sa 28 29 30 1 2 3 4 5 6 7 8 9 10 …" at bounding box center [307, 144] width 615 height 289
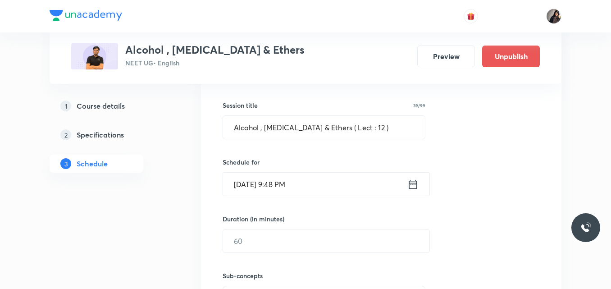
click at [250, 182] on input "[DATE] 9:48 PM" at bounding box center [315, 184] width 184 height 23
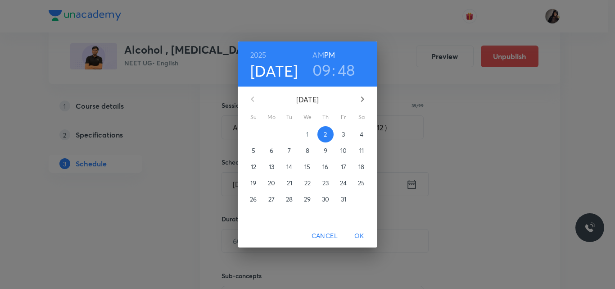
click at [361, 149] on p "11" at bounding box center [361, 150] width 5 height 9
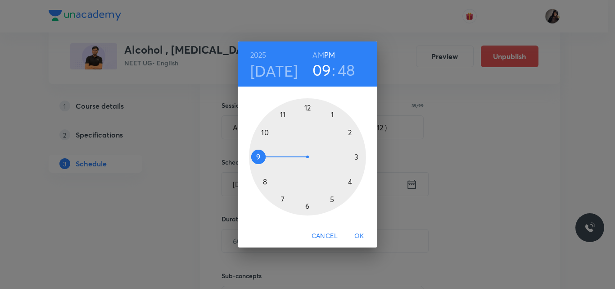
click at [264, 136] on div at bounding box center [307, 156] width 117 height 117
click at [309, 203] on div at bounding box center [307, 156] width 117 height 117
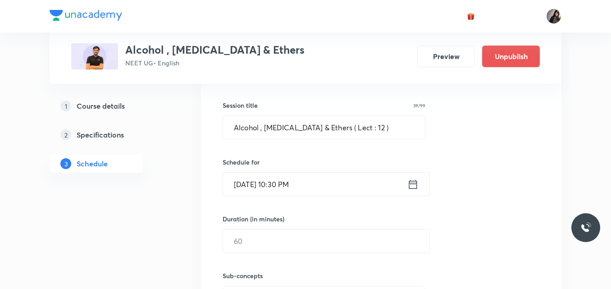
click at [299, 183] on input "[DATE] 10:30 PM" at bounding box center [315, 184] width 184 height 23
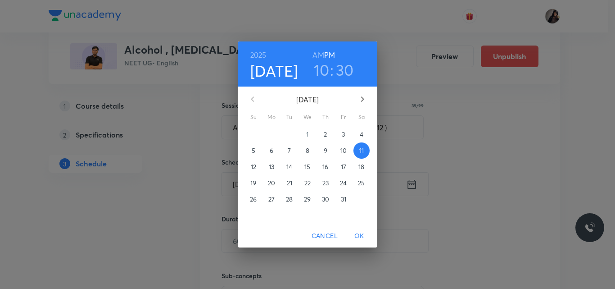
click at [321, 54] on h6 "AM" at bounding box center [318, 55] width 11 height 13
click at [357, 237] on span "OK" at bounding box center [360, 235] width 22 height 11
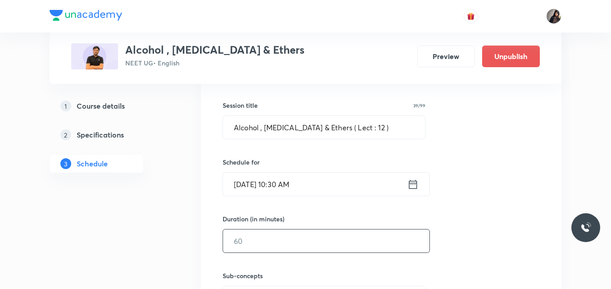
click at [268, 238] on input "text" at bounding box center [326, 240] width 206 height 23
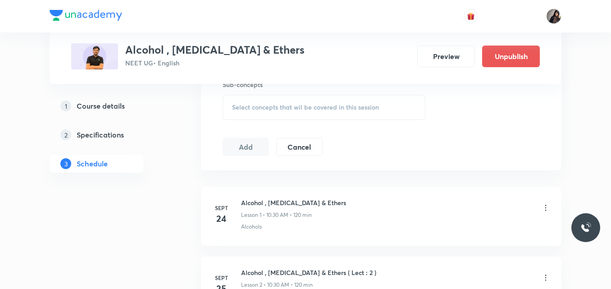
scroll to position [418, 0]
type input "120"
click at [255, 114] on div "Select concepts that wil be covered in this session" at bounding box center [324, 106] width 203 height 25
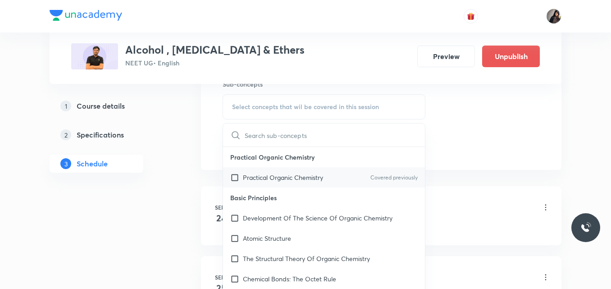
click at [295, 181] on p "Practical Organic Chemistry" at bounding box center [283, 177] width 80 height 9
checkbox input "true"
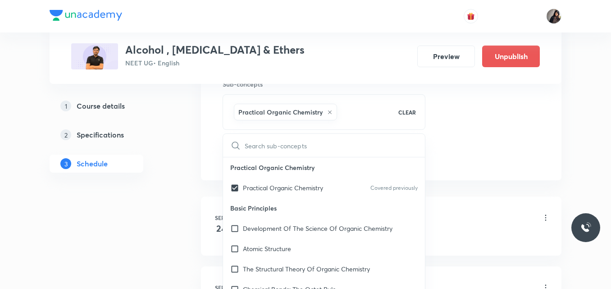
click at [444, 169] on div "Session 12 Live class Quiz Recorded classes Session title 39/99 Alcohol , [MEDI…" at bounding box center [381, 7] width 360 height 346
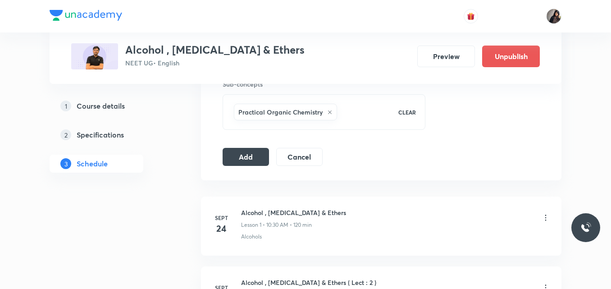
scroll to position [459, 0]
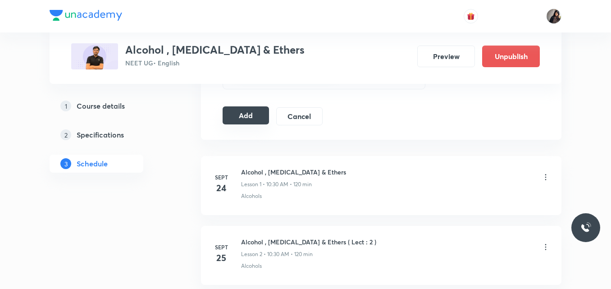
click at [249, 116] on button "Add" at bounding box center [246, 115] width 46 height 18
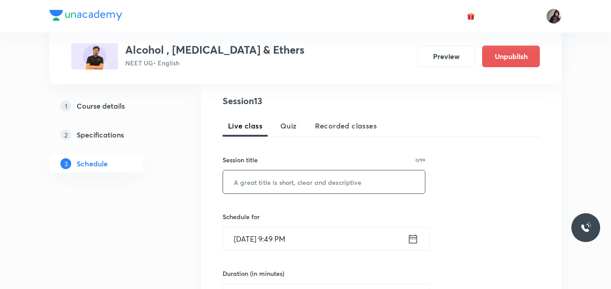
click at [269, 180] on input "text" at bounding box center [324, 181] width 202 height 23
paste input "Alcohol , [MEDICAL_DATA] & Ethers ( Lect : 4 )"
click at [346, 182] on input "Alcohol , [MEDICAL_DATA] & Ethers ( Lect : 4 )" at bounding box center [324, 181] width 202 height 23
type input "Alcohol , [MEDICAL_DATA] & Ethers ( Lect : 13 )"
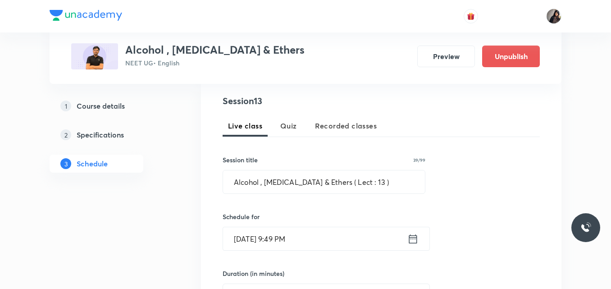
click at [249, 237] on input "Oct 2, 2025, 9:49 PM" at bounding box center [315, 238] width 184 height 23
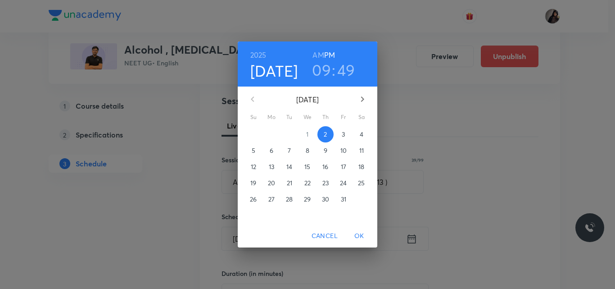
click at [271, 166] on p "13" at bounding box center [271, 166] width 5 height 9
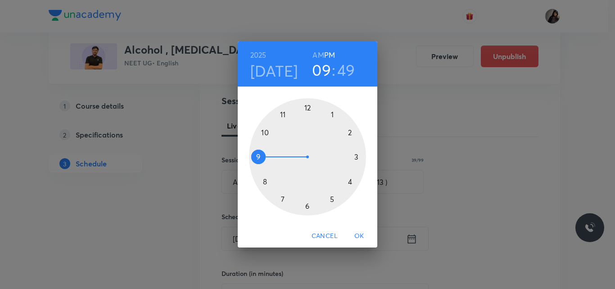
click at [267, 132] on div at bounding box center [307, 156] width 117 height 117
click at [320, 50] on h6 "AM" at bounding box center [318, 55] width 11 height 13
click at [307, 207] on div at bounding box center [307, 156] width 117 height 117
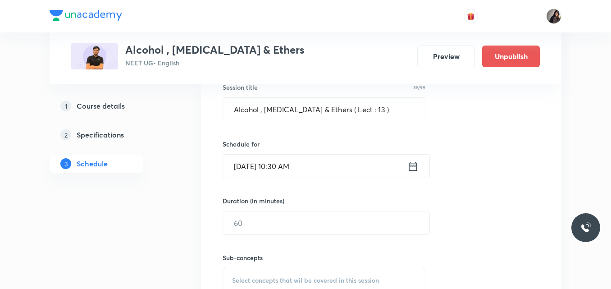
scroll to position [247, 0]
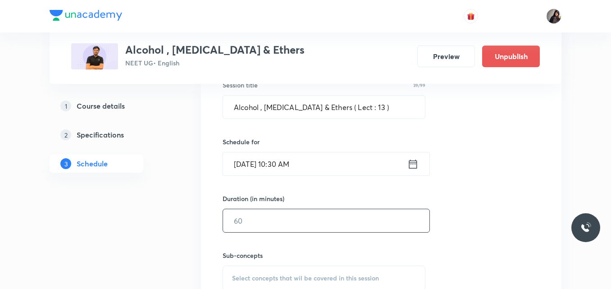
click at [243, 213] on input "text" at bounding box center [326, 220] width 206 height 23
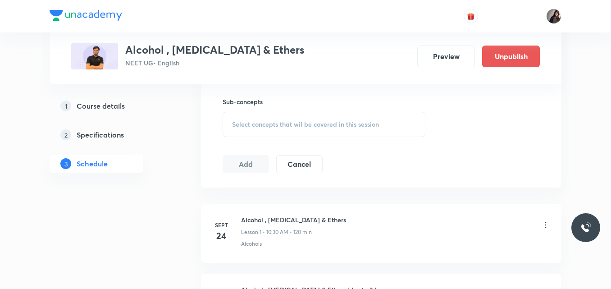
scroll to position [402, 0]
type input "120"
click at [257, 123] on span "Select concepts that wil be covered in this session" at bounding box center [305, 123] width 147 height 7
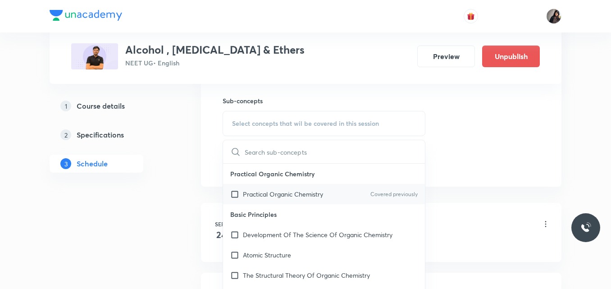
click at [271, 194] on p "Practical Organic Chemistry" at bounding box center [283, 193] width 80 height 9
checkbox input "true"
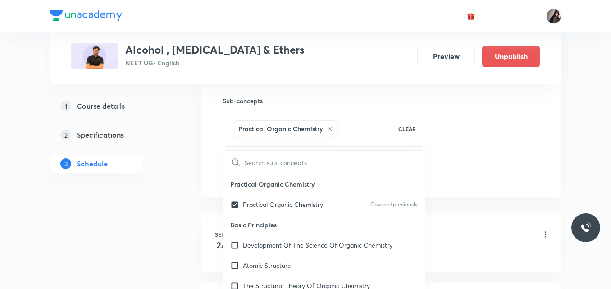
click at [458, 159] on div "Session 13 Live class Quiz Recorded classes Session title 39/99 Alcohol , Pheno…" at bounding box center [381, 24] width 317 height 318
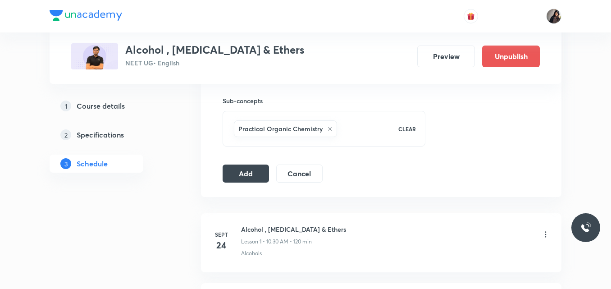
scroll to position [441, 0]
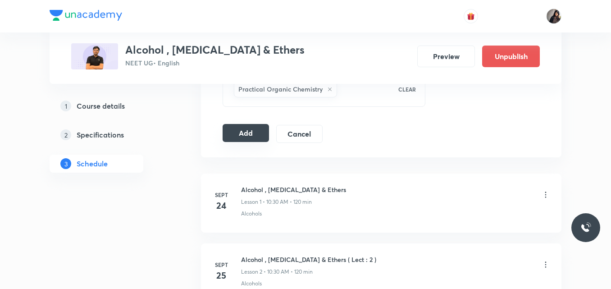
click at [257, 130] on button "Add" at bounding box center [246, 133] width 46 height 18
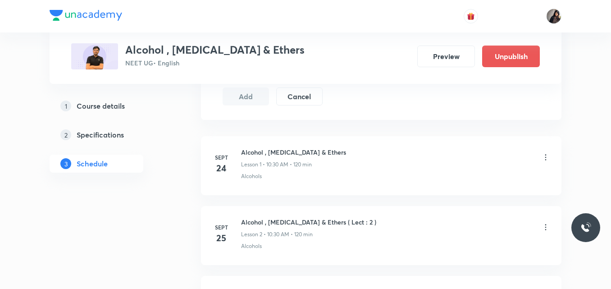
scroll to position [479, 0]
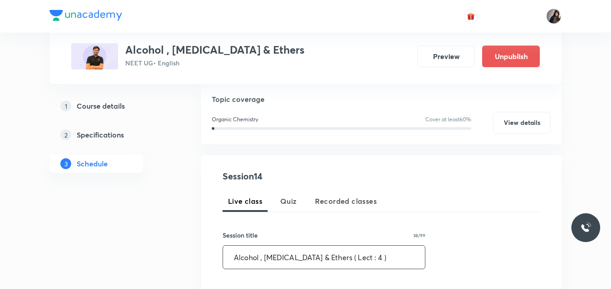
click at [344, 259] on input "Alcohol , [MEDICAL_DATA] & Ethers ( Lect : 4 )" at bounding box center [324, 256] width 202 height 23
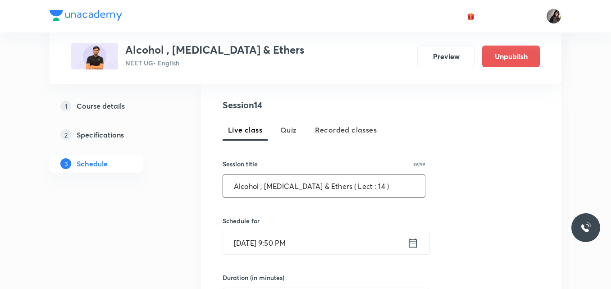
scroll to position [169, 0]
type input "Alcohol , [MEDICAL_DATA] & Ethers ( Lect : 14 )"
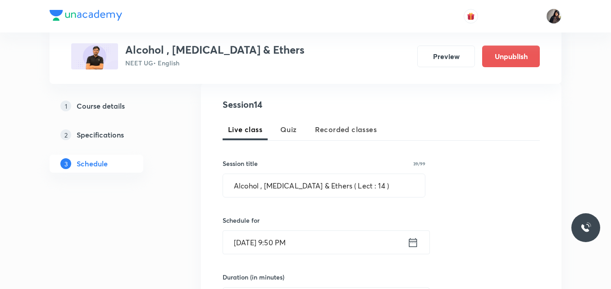
click at [248, 243] on input "[DATE] 9:50 PM" at bounding box center [315, 242] width 184 height 23
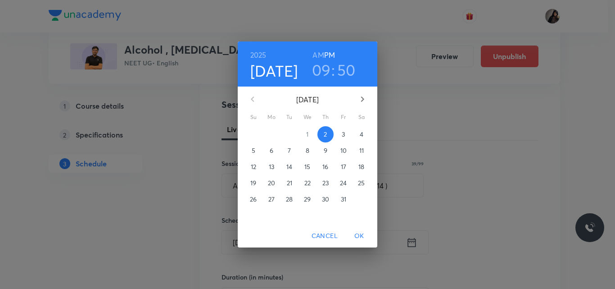
click at [289, 168] on p "14" at bounding box center [289, 166] width 6 height 9
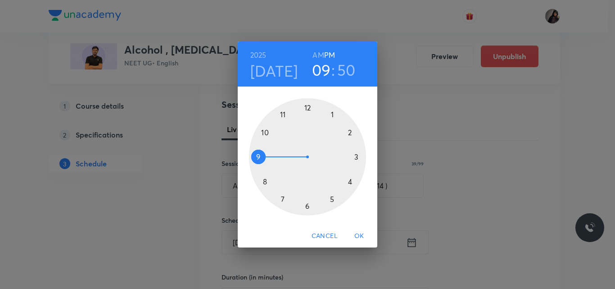
click at [318, 54] on h6 "AM" at bounding box center [318, 55] width 11 height 13
click at [265, 131] on div at bounding box center [307, 156] width 117 height 117
click at [308, 205] on div at bounding box center [307, 156] width 117 height 117
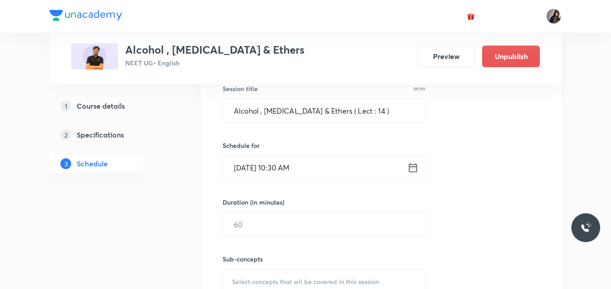
scroll to position [244, 0]
click at [250, 225] on input "1" at bounding box center [326, 223] width 206 height 23
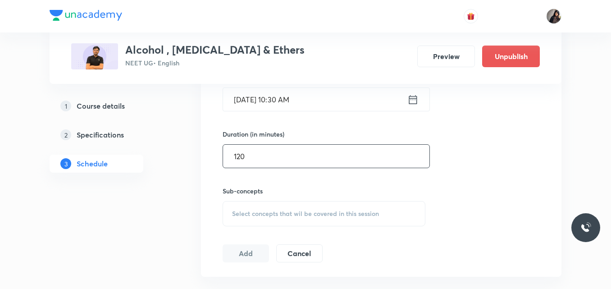
scroll to position [316, 0]
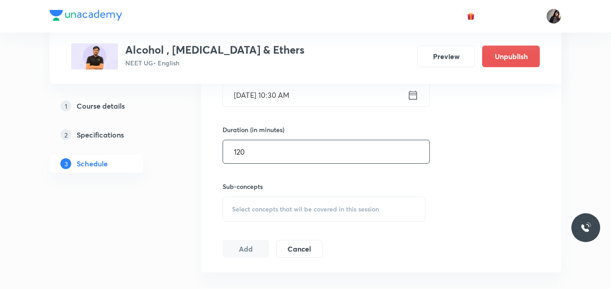
type input "120"
click at [250, 204] on div "Select concepts that wil be covered in this session" at bounding box center [324, 208] width 203 height 25
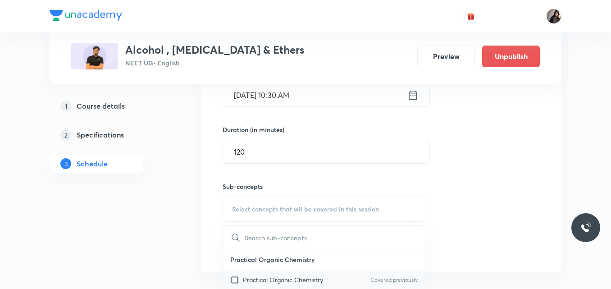
click at [250, 281] on p "Practical Organic Chemistry" at bounding box center [283, 279] width 80 height 9
checkbox input "true"
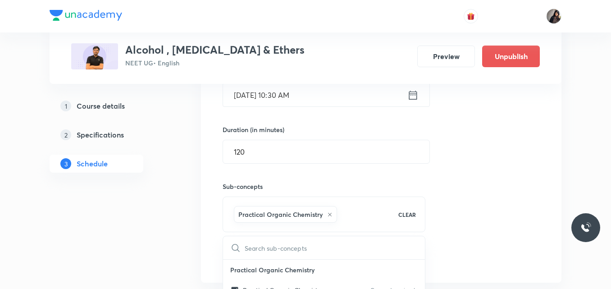
click at [472, 189] on div "Session 14 Live class Quiz Recorded classes Session title 39/99 Alcohol , Pheno…" at bounding box center [381, 109] width 317 height 318
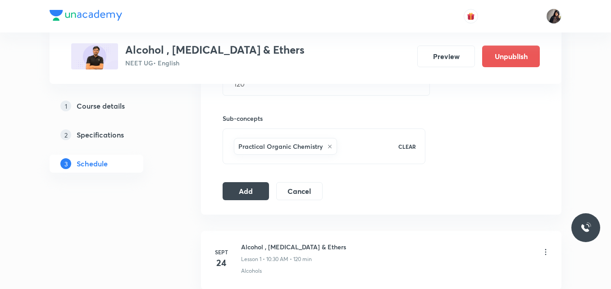
scroll to position [385, 0]
click at [236, 192] on button "Add" at bounding box center [246, 189] width 46 height 18
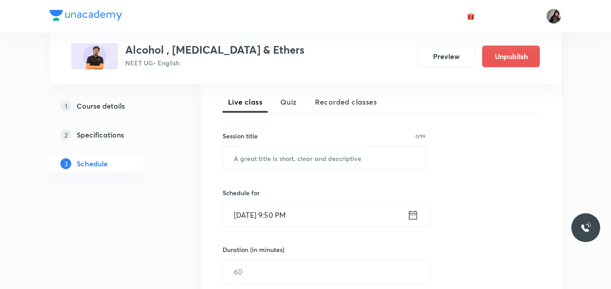
scroll to position [206, 0]
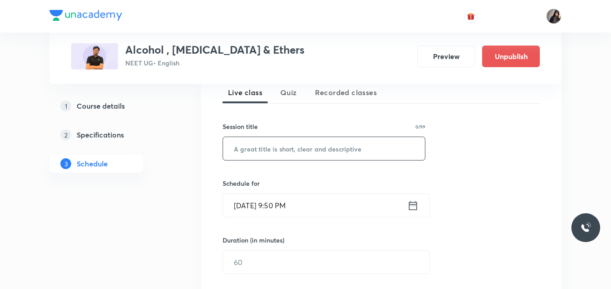
click at [304, 149] on input "text" at bounding box center [324, 148] width 202 height 23
paste input "Alcohol , [MEDICAL_DATA] & Ethers ( Lect : 4 )"
click at [350, 147] on input "Alcohol , [MEDICAL_DATA] & Ethers ( Lect : 4 )" at bounding box center [324, 148] width 202 height 23
click at [348, 147] on input "Alcohol , [MEDICAL_DATA] & Ethers ( Lect : 4 )" at bounding box center [324, 148] width 202 height 23
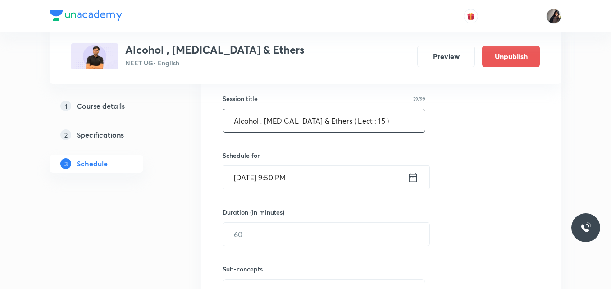
scroll to position [241, 0]
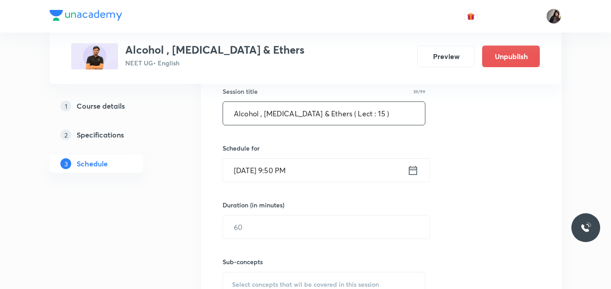
type input "Alcohol , [MEDICAL_DATA] & Ethers ( Lect : 15 )"
click at [250, 173] on input "[DATE] 9:50 PM" at bounding box center [315, 170] width 184 height 23
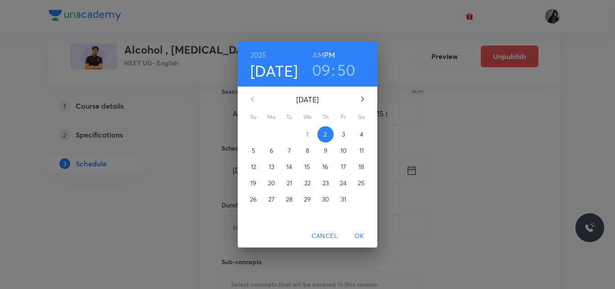
click at [304, 168] on span "15" at bounding box center [308, 166] width 16 height 9
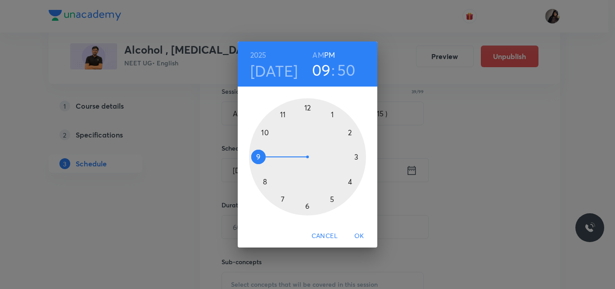
click at [267, 132] on div at bounding box center [307, 156] width 117 height 117
click at [304, 205] on div at bounding box center [307, 156] width 117 height 117
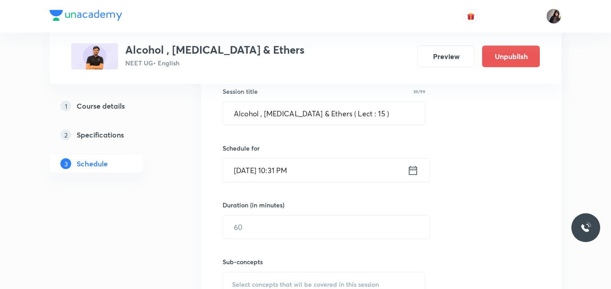
click at [290, 173] on input "[DATE] 10:31 PM" at bounding box center [315, 170] width 184 height 23
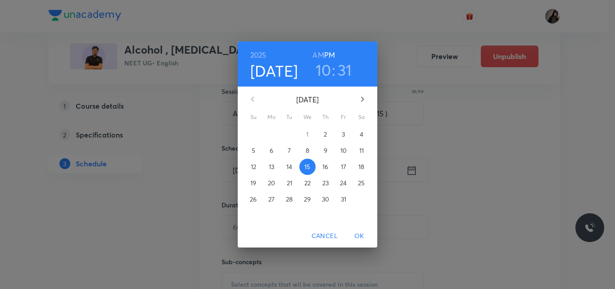
click at [321, 54] on h6 "AM" at bounding box center [318, 55] width 11 height 13
click at [339, 73] on h3 "31" at bounding box center [345, 69] width 14 height 19
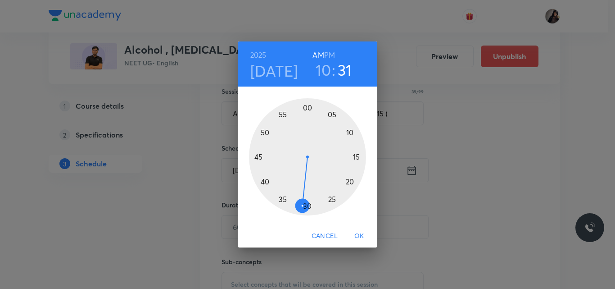
click at [309, 204] on div at bounding box center [307, 156] width 117 height 117
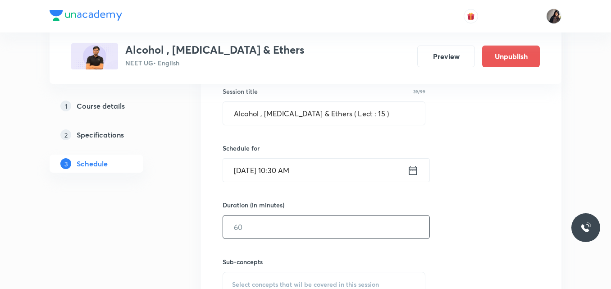
click at [265, 221] on input "text" at bounding box center [326, 226] width 206 height 23
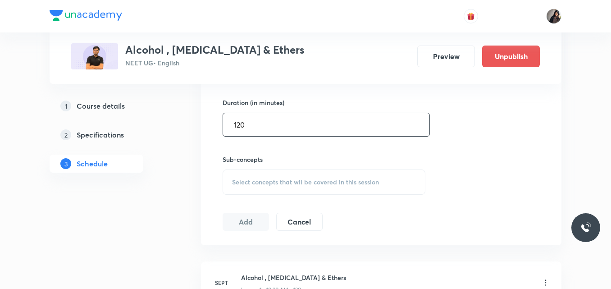
scroll to position [347, 0]
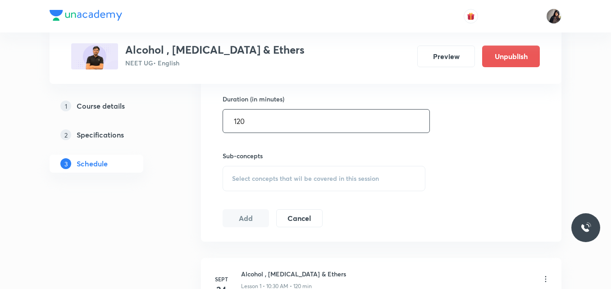
type input "120"
click at [240, 178] on span "Select concepts that wil be covered in this session" at bounding box center [305, 178] width 147 height 7
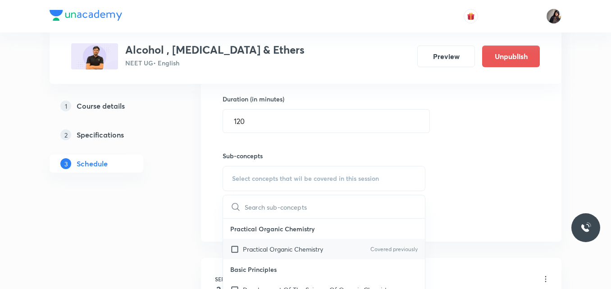
click at [257, 251] on p "Practical Organic Chemistry" at bounding box center [283, 248] width 80 height 9
checkbox input "true"
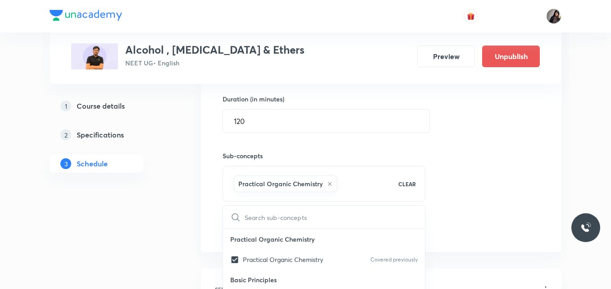
click at [443, 173] on div "Session 15 Live class Quiz Recorded classes Session title 39/99 Alcohol , Pheno…" at bounding box center [381, 79] width 317 height 318
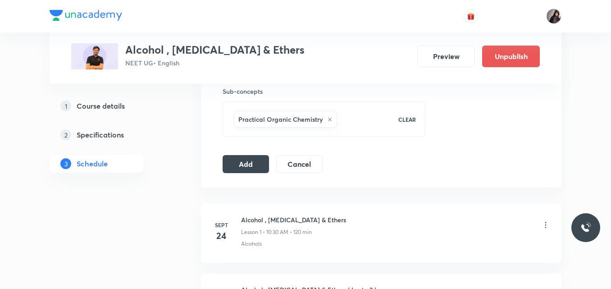
scroll to position [412, 0]
click at [241, 168] on button "Add" at bounding box center [246, 163] width 46 height 18
